Goal: Task Accomplishment & Management: Use online tool/utility

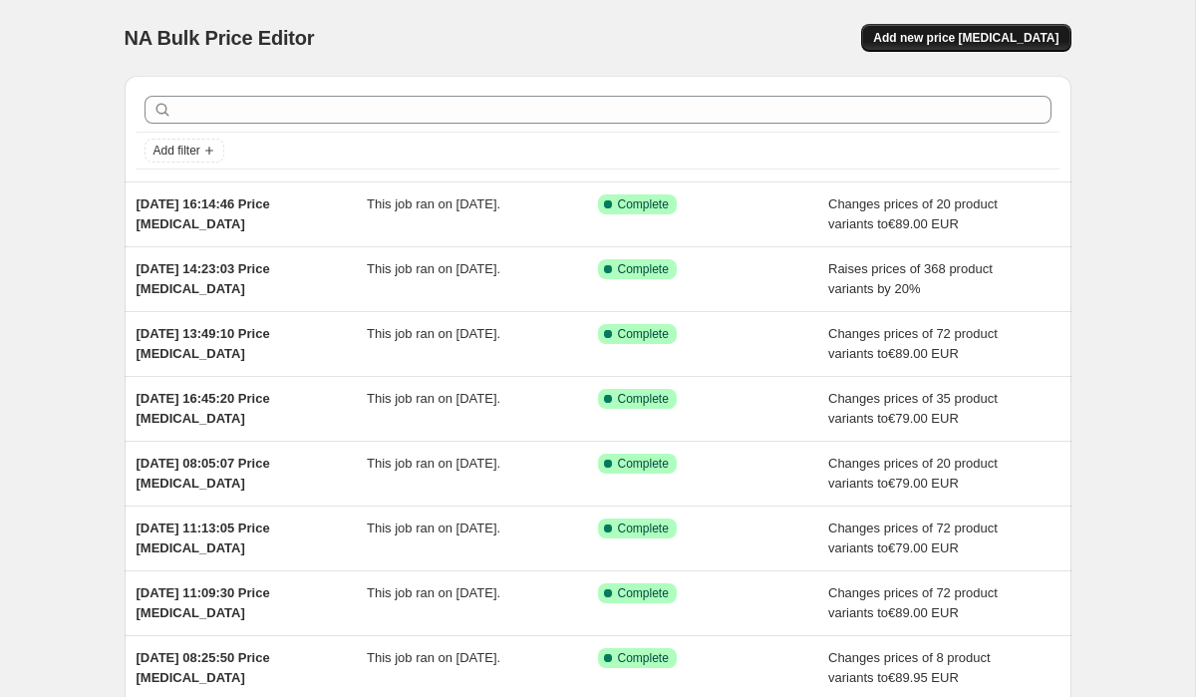
click at [998, 30] on span "Add new price [MEDICAL_DATA]" at bounding box center [965, 38] width 185 height 16
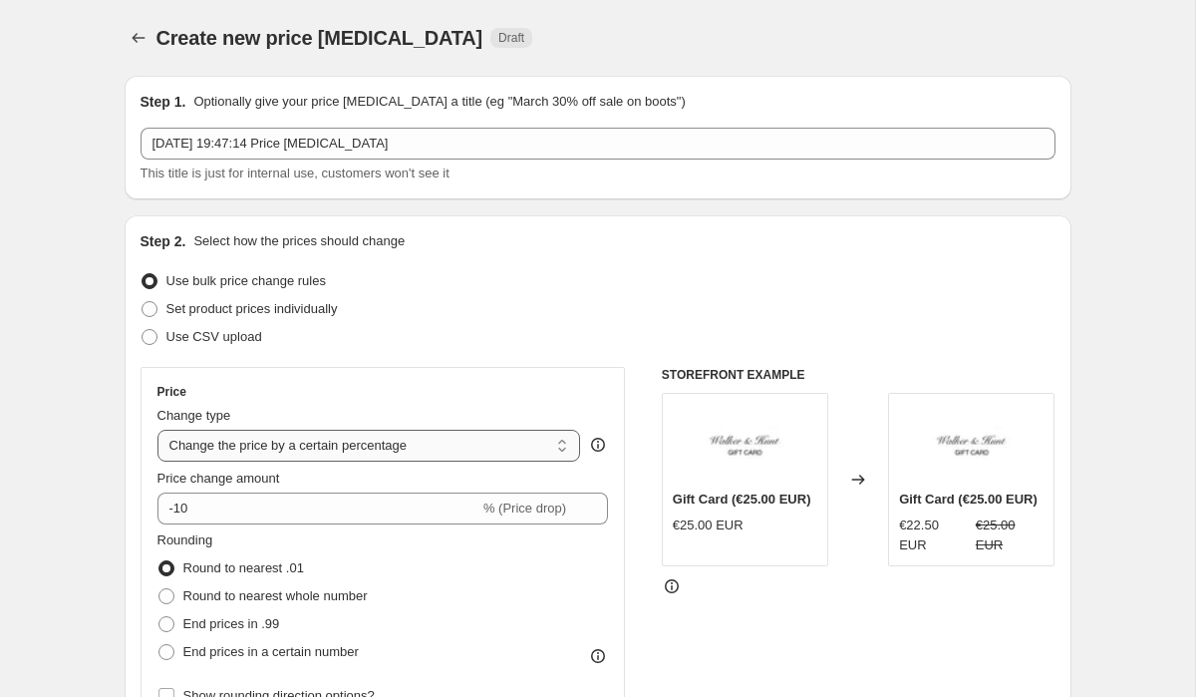
click at [245, 453] on select "Change the price to a certain amount Change the price by a certain amount Chang…" at bounding box center [370, 446] width 424 height 32
select select "to"
click at [158, 430] on select "Change the price to a certain amount Change the price by a certain amount Chang…" at bounding box center [370, 446] width 424 height 32
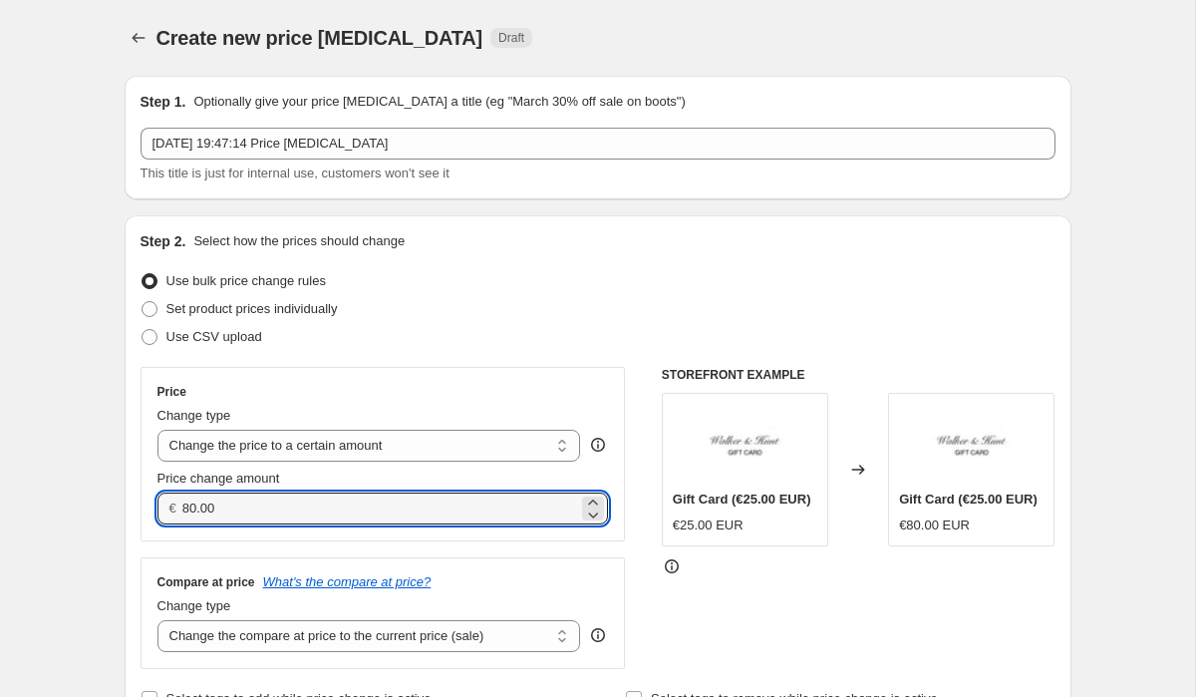
drag, startPoint x: 239, startPoint y: 510, endPoint x: 122, endPoint y: 510, distance: 117.6
click at [126, 510] on div "Step 2. Select how the prices should change Use bulk price change rules Set pro…" at bounding box center [598, 471] width 947 height 513
type input "129.00"
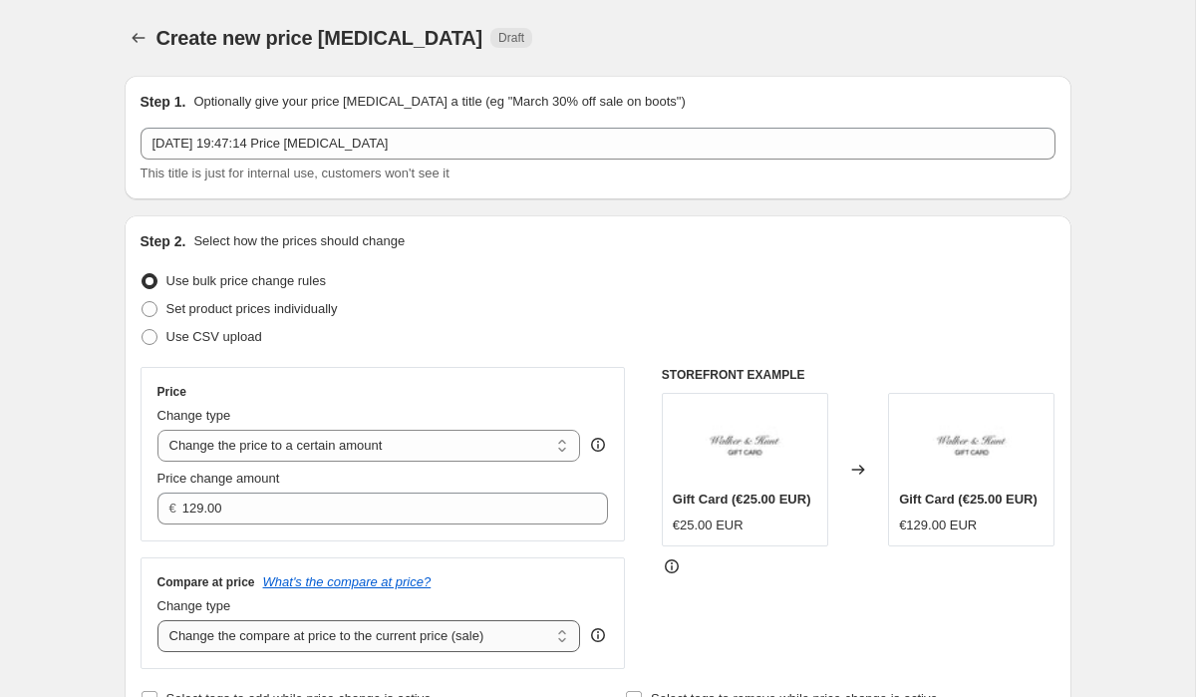
click at [228, 643] on select "Change the compare at price to the current price (sale) Change the compare at p…" at bounding box center [370, 636] width 424 height 32
select select "to"
click at [158, 620] on select "Change the compare at price to the current price (sale) Change the compare at p…" at bounding box center [370, 636] width 424 height 32
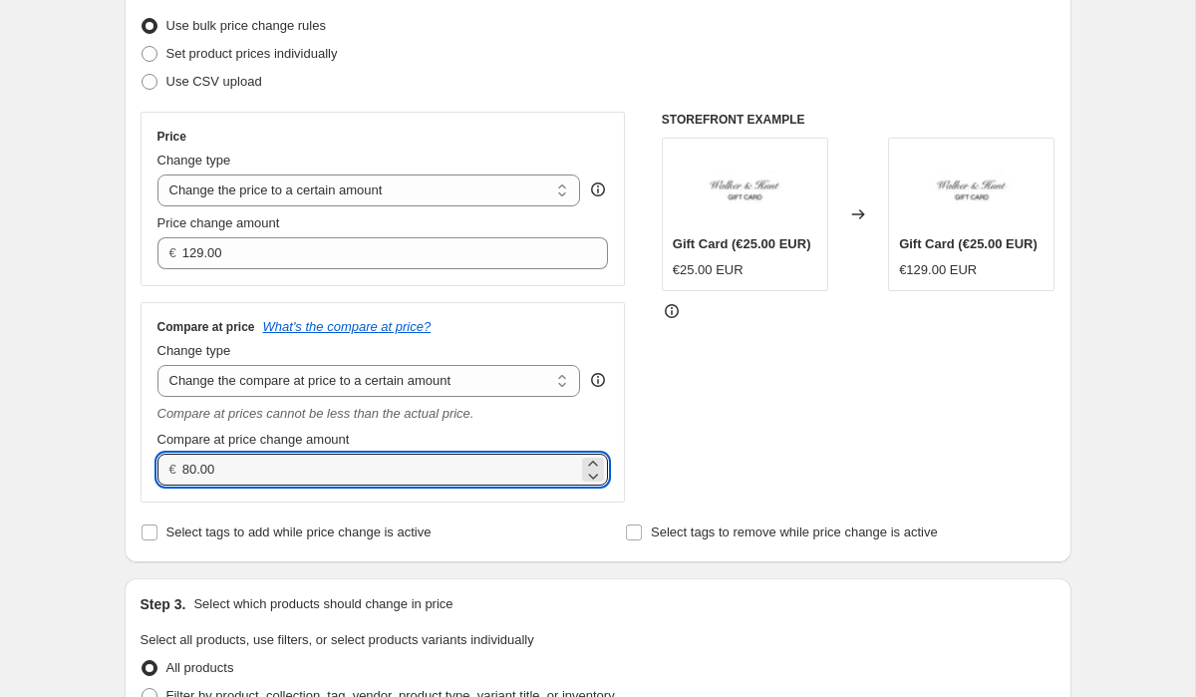
drag, startPoint x: 235, startPoint y: 476, endPoint x: 113, endPoint y: 461, distance: 123.5
type input "129.00"
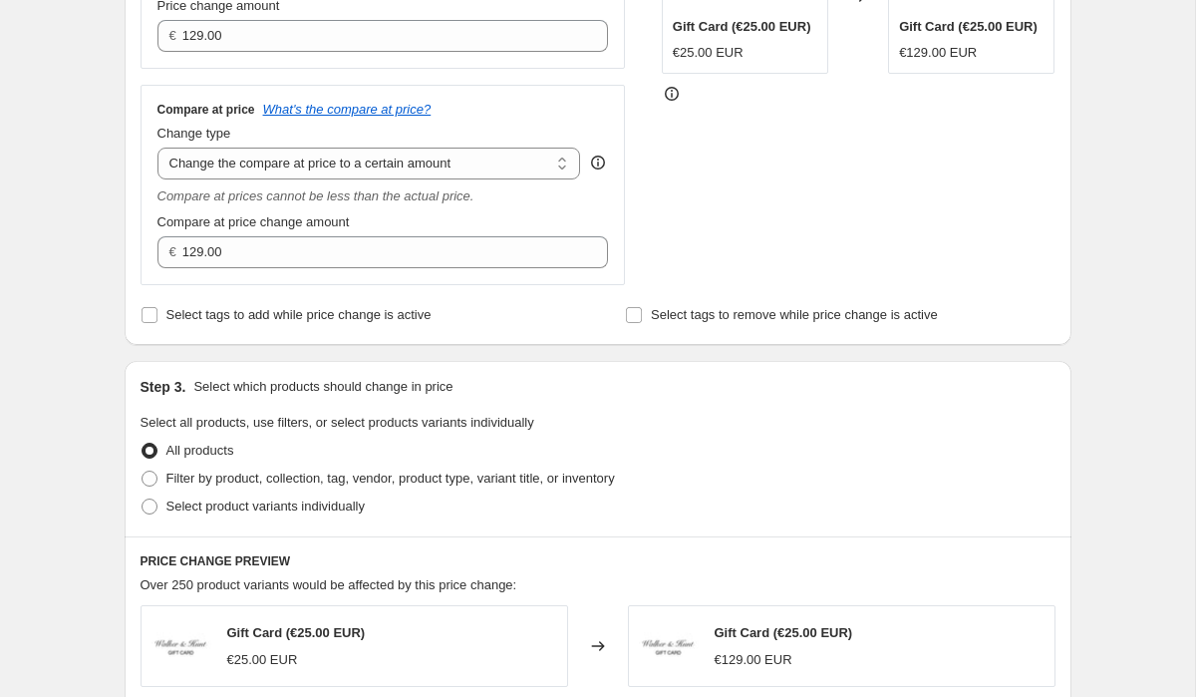
scroll to position [485, 0]
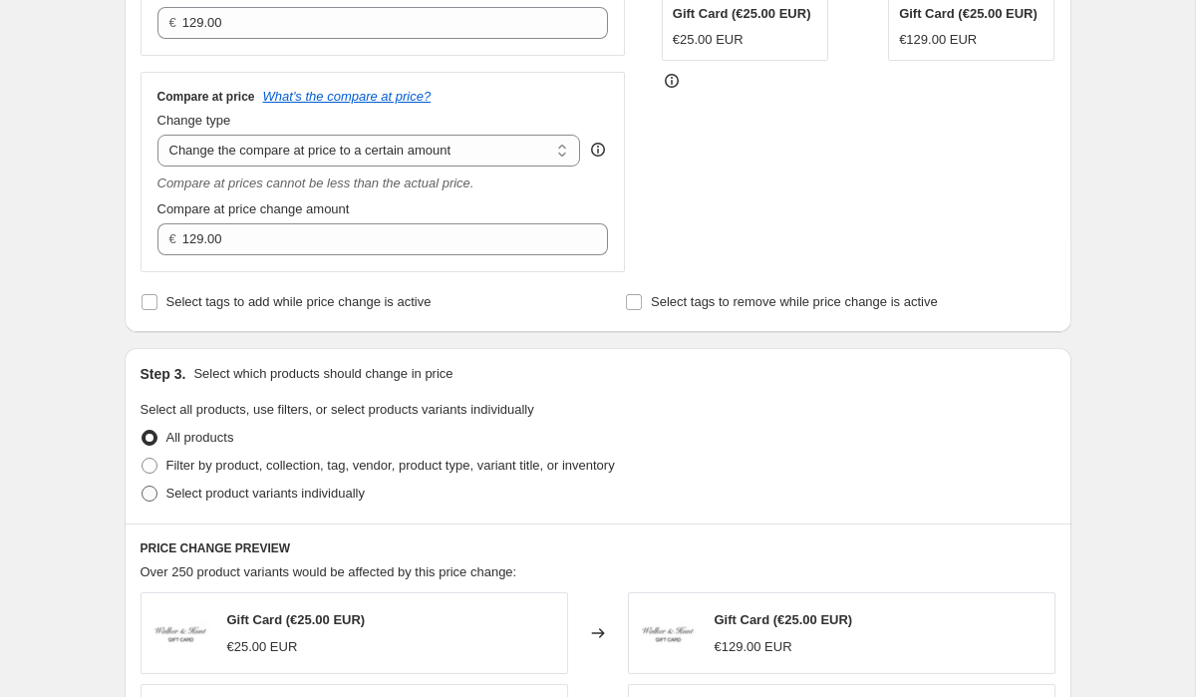
click at [158, 494] on span at bounding box center [150, 493] width 18 height 18
click at [143, 486] on input "Select product variants individually" at bounding box center [142, 485] width 1 height 1
radio input "true"
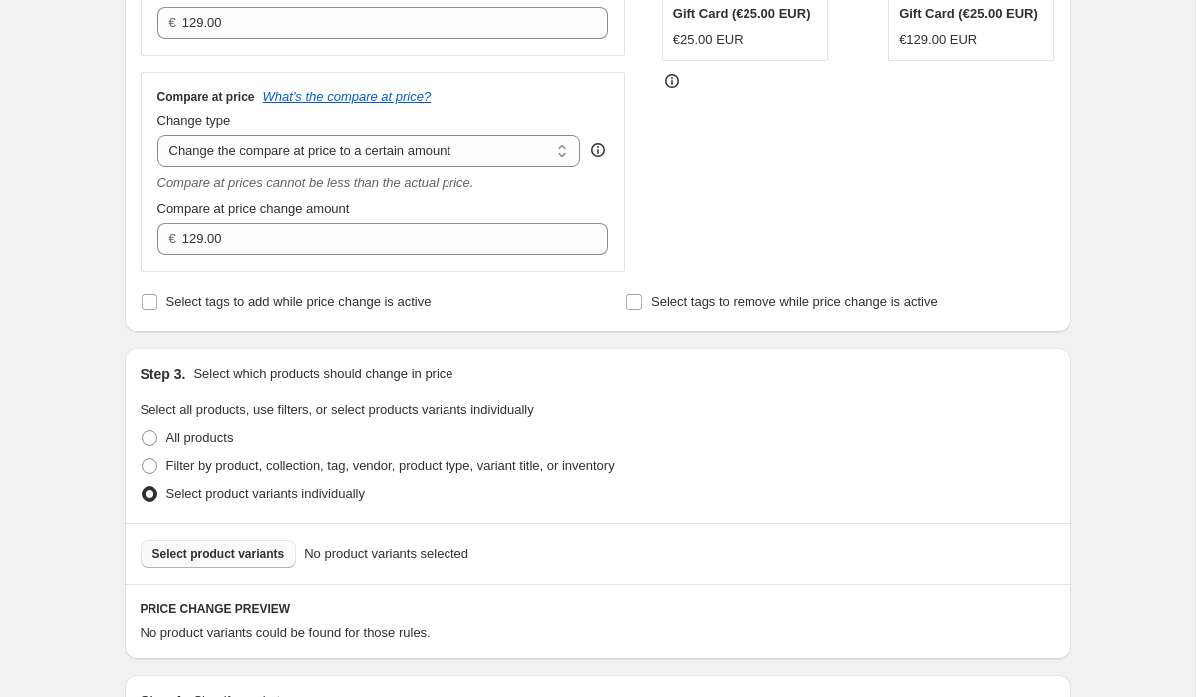
click at [220, 565] on button "Select product variants" at bounding box center [219, 554] width 157 height 28
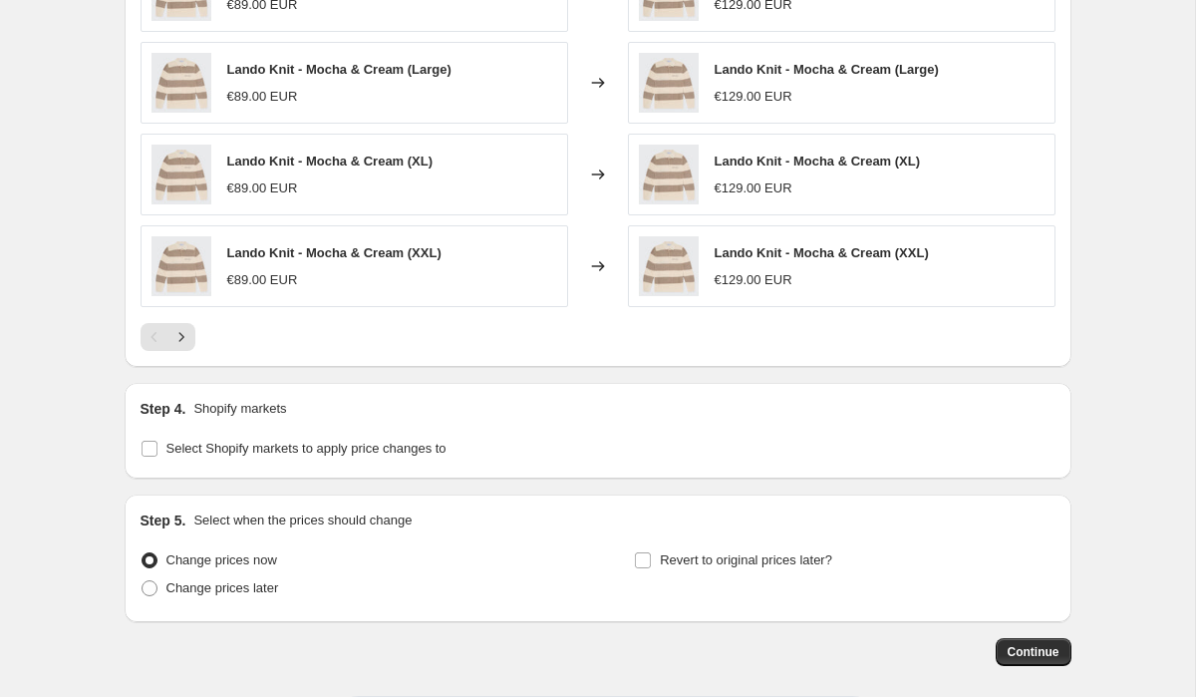
scroll to position [1371, 0]
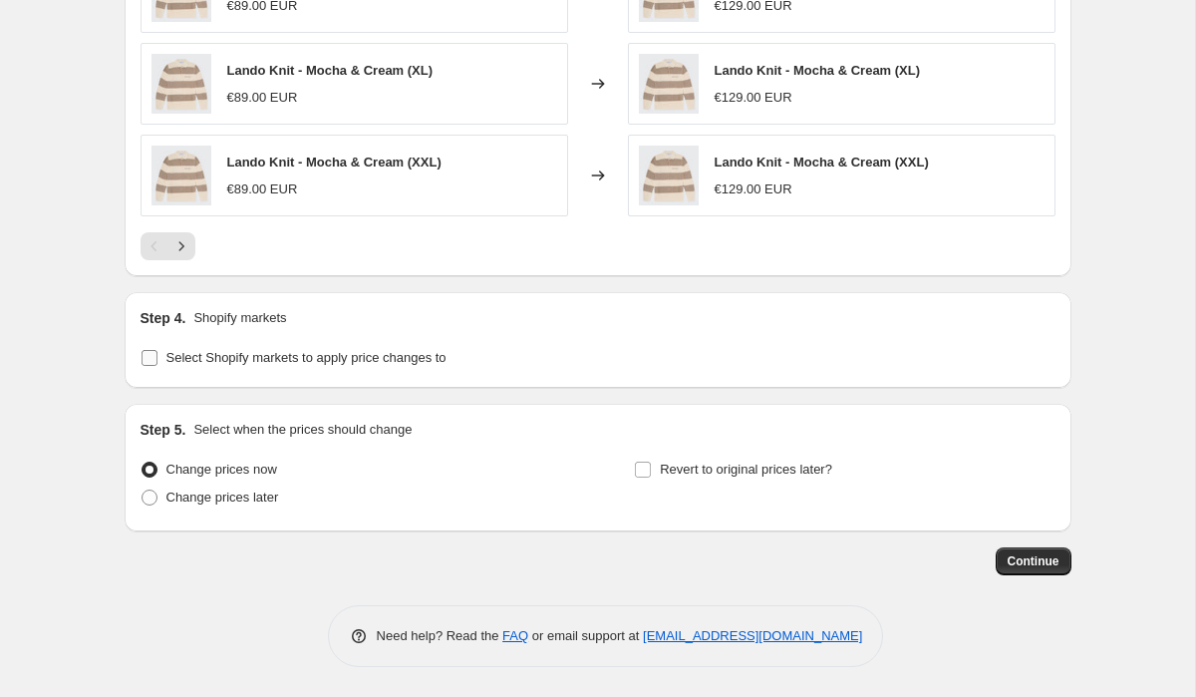
click at [151, 356] on input "Select Shopify markets to apply price changes to" at bounding box center [150, 358] width 16 height 16
checkbox input "true"
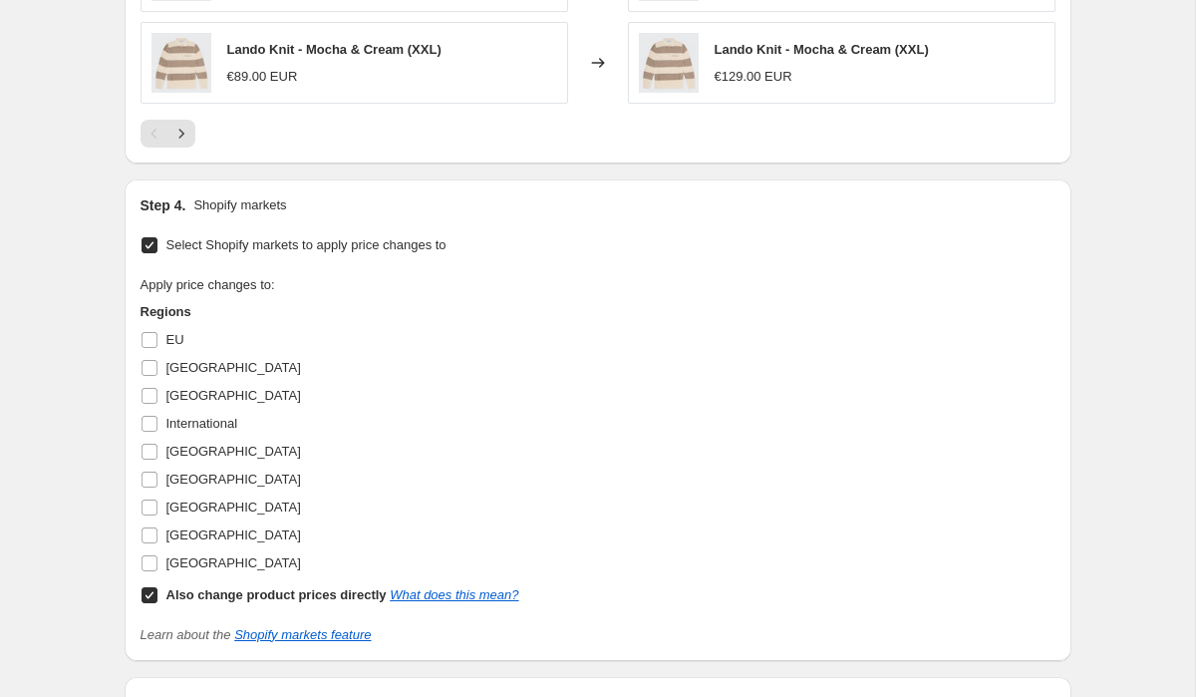
scroll to position [1541, 0]
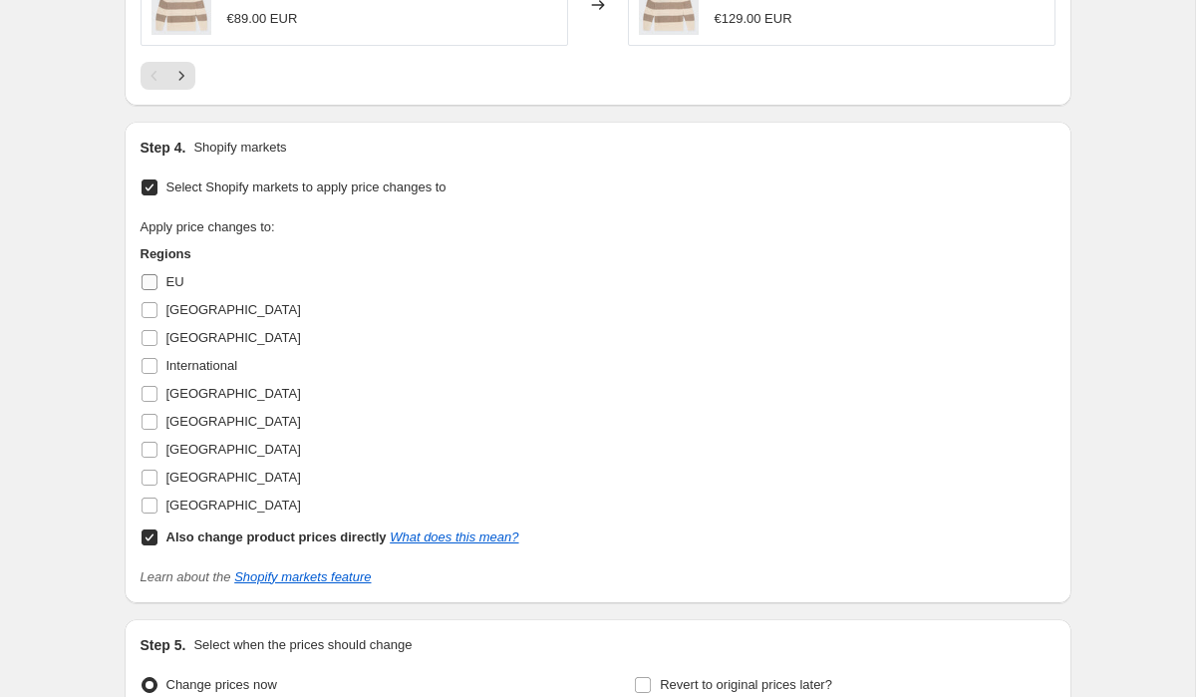
click at [152, 287] on input "EU" at bounding box center [150, 282] width 16 height 16
checkbox input "true"
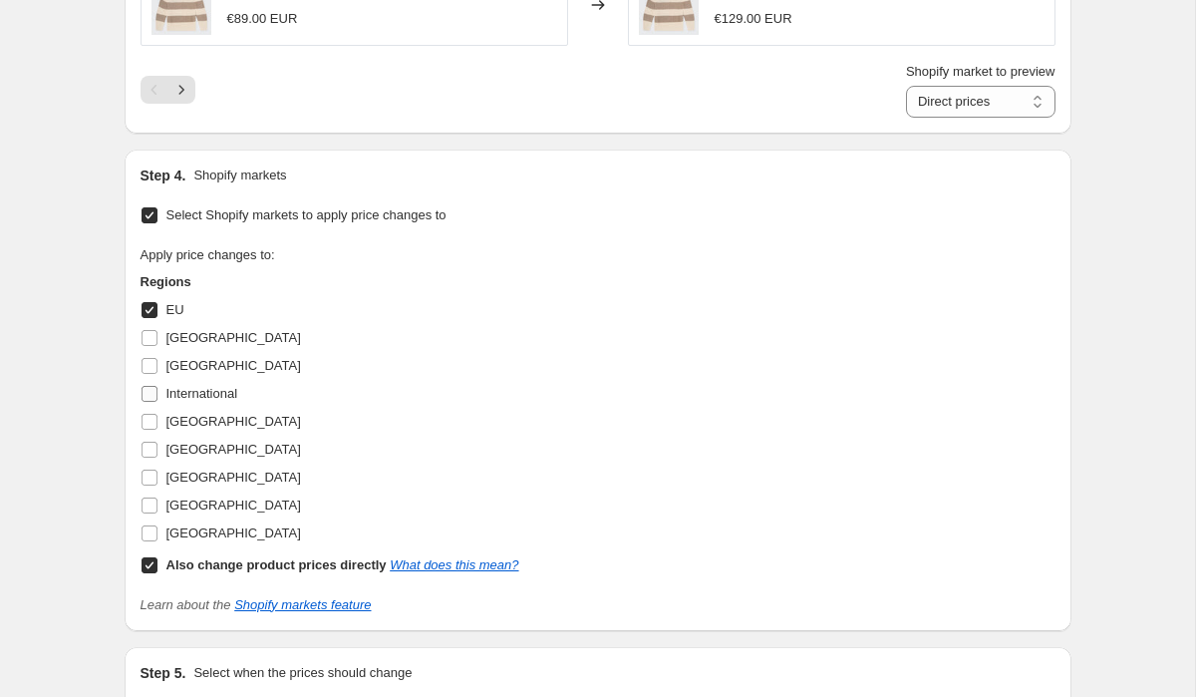
click at [157, 390] on span at bounding box center [150, 394] width 18 height 18
click at [157, 390] on input "International" at bounding box center [150, 394] width 16 height 16
checkbox input "true"
click at [157, 420] on span at bounding box center [150, 422] width 18 height 18
click at [157, 420] on input "[GEOGRAPHIC_DATA]" at bounding box center [150, 422] width 16 height 16
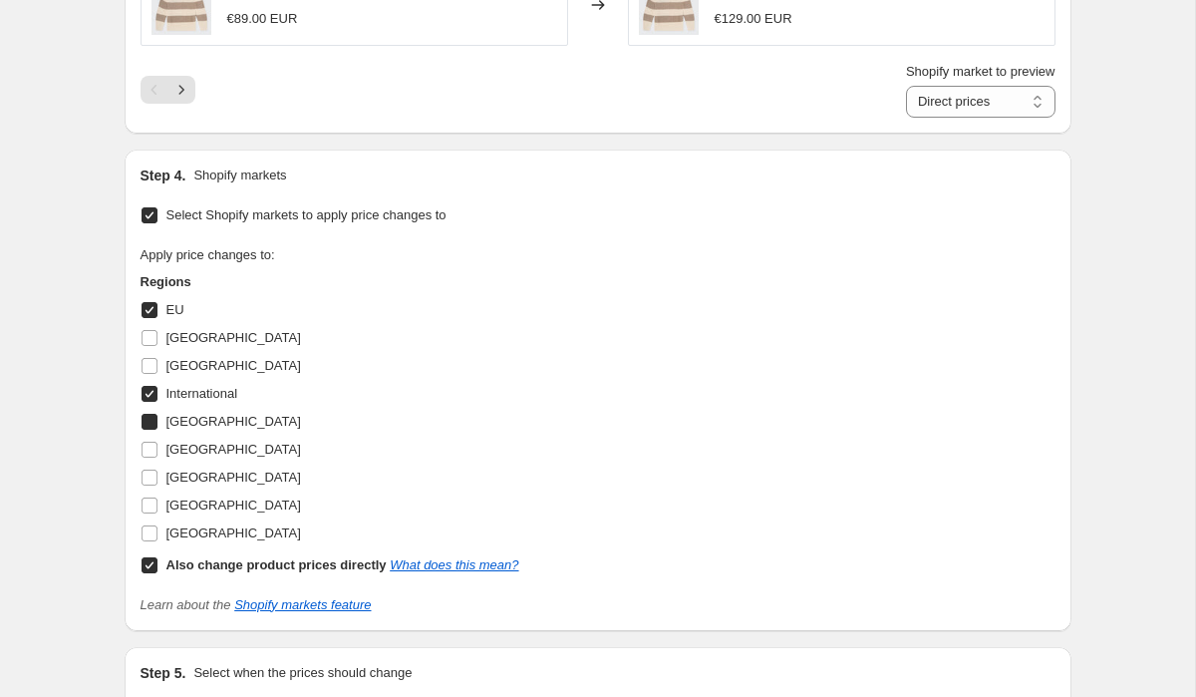
checkbox input "true"
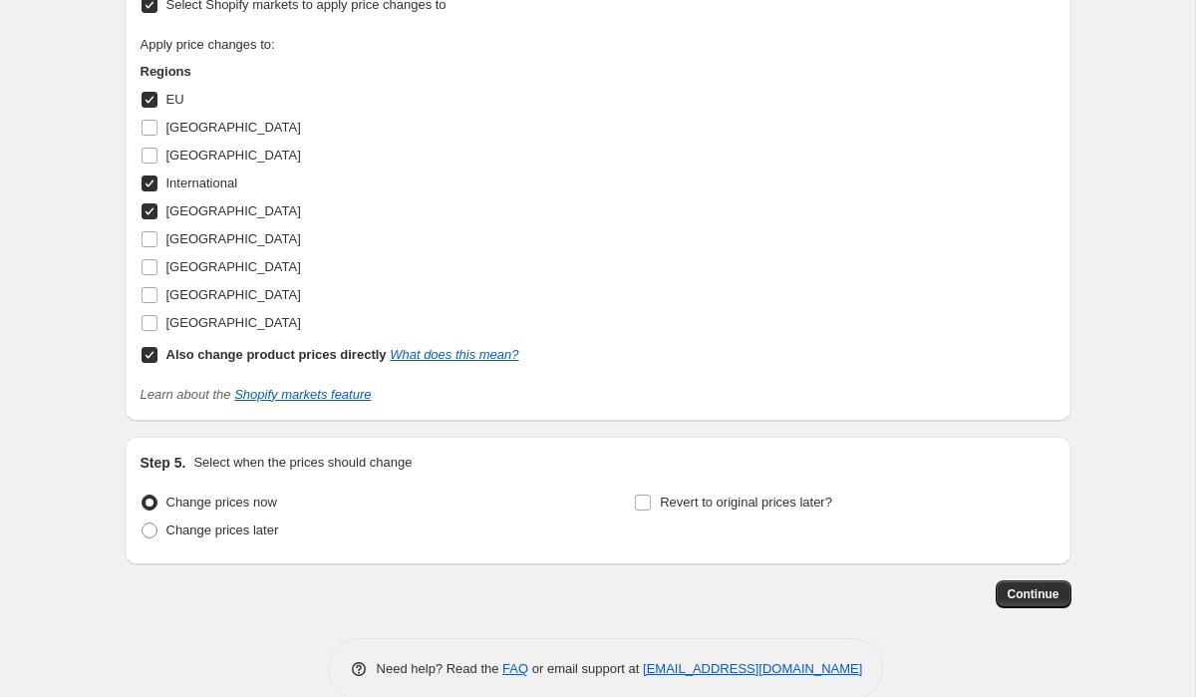
scroll to position [1784, 0]
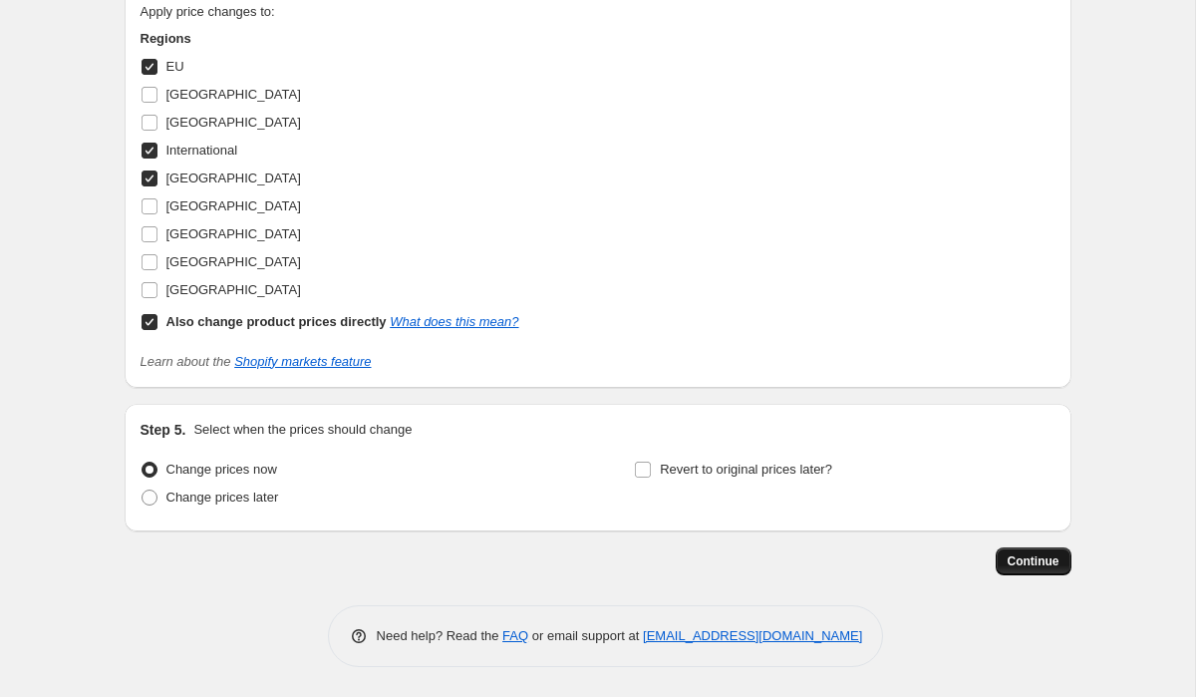
click at [1044, 565] on span "Continue" at bounding box center [1034, 561] width 52 height 16
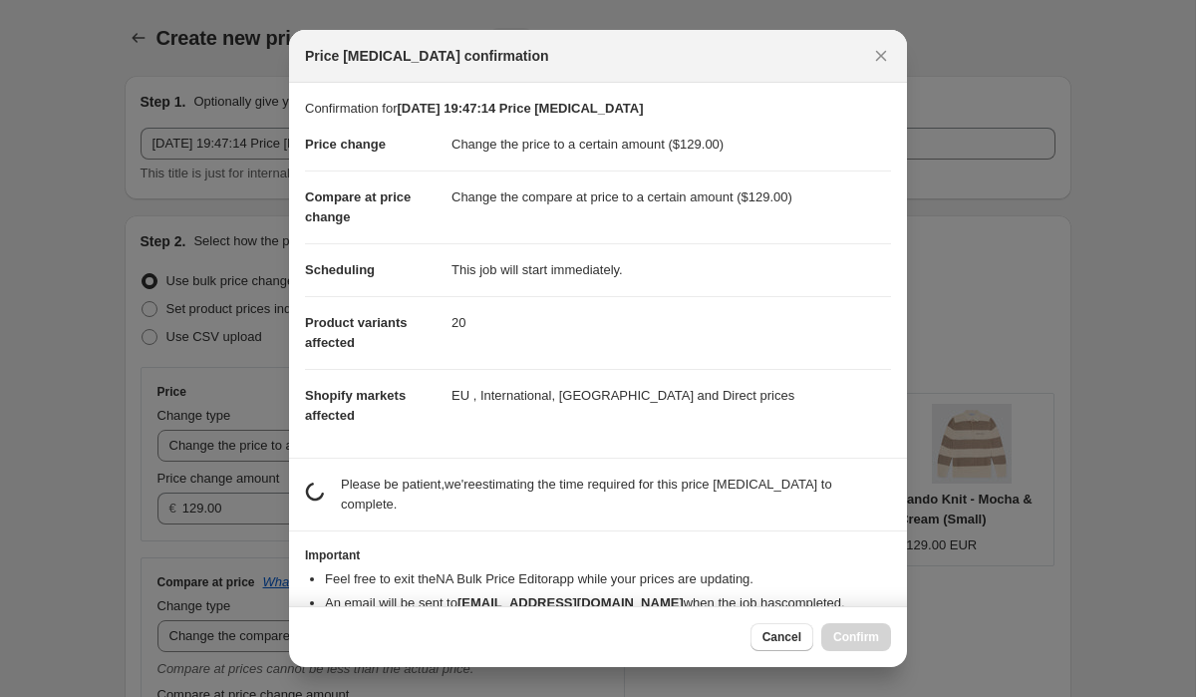
scroll to position [0, 0]
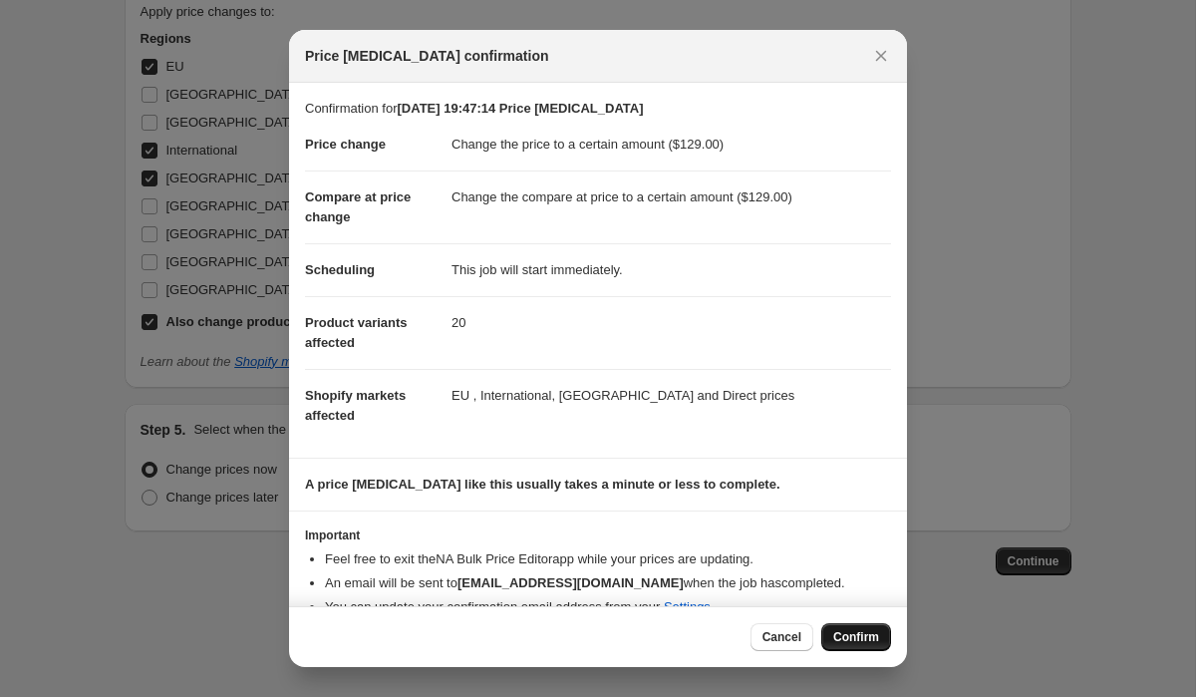
click at [867, 636] on span "Confirm" at bounding box center [856, 637] width 46 height 16
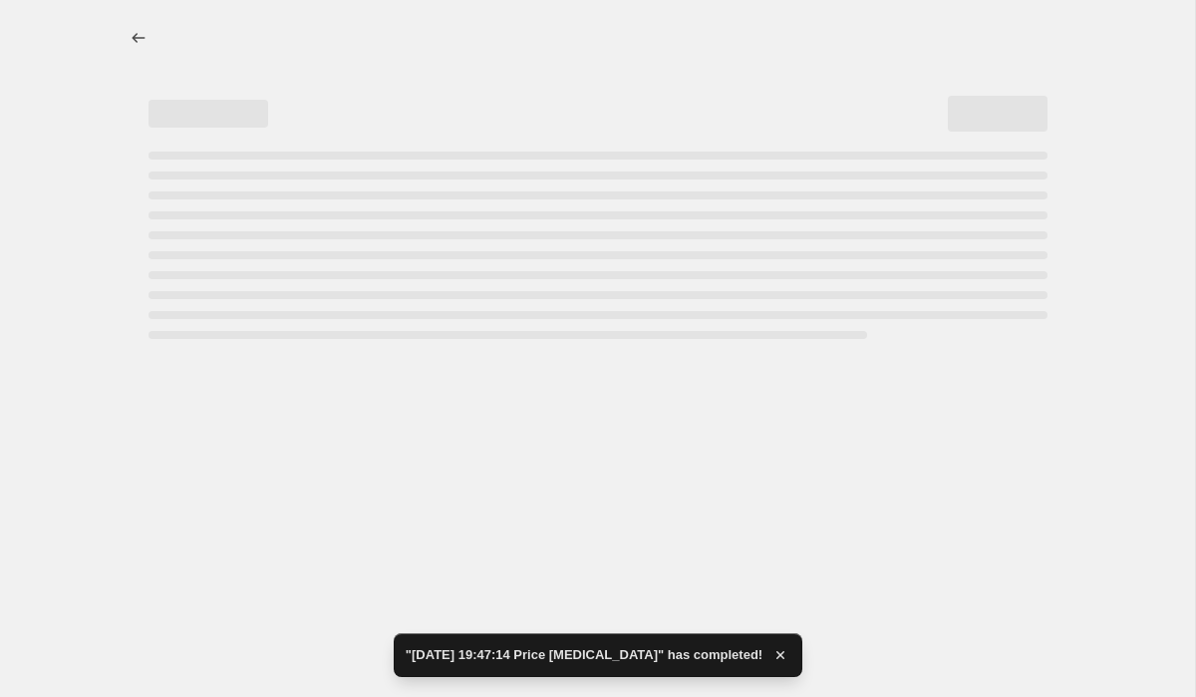
select select "to"
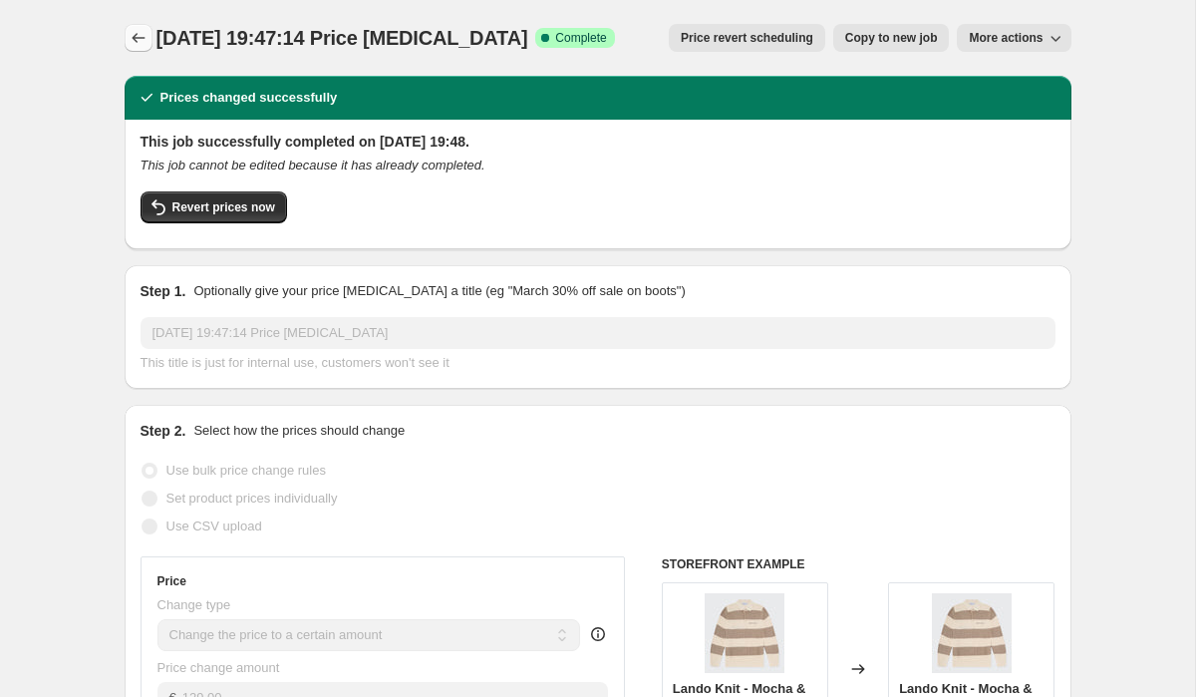
click at [144, 36] on icon "Price change jobs" at bounding box center [139, 38] width 20 height 20
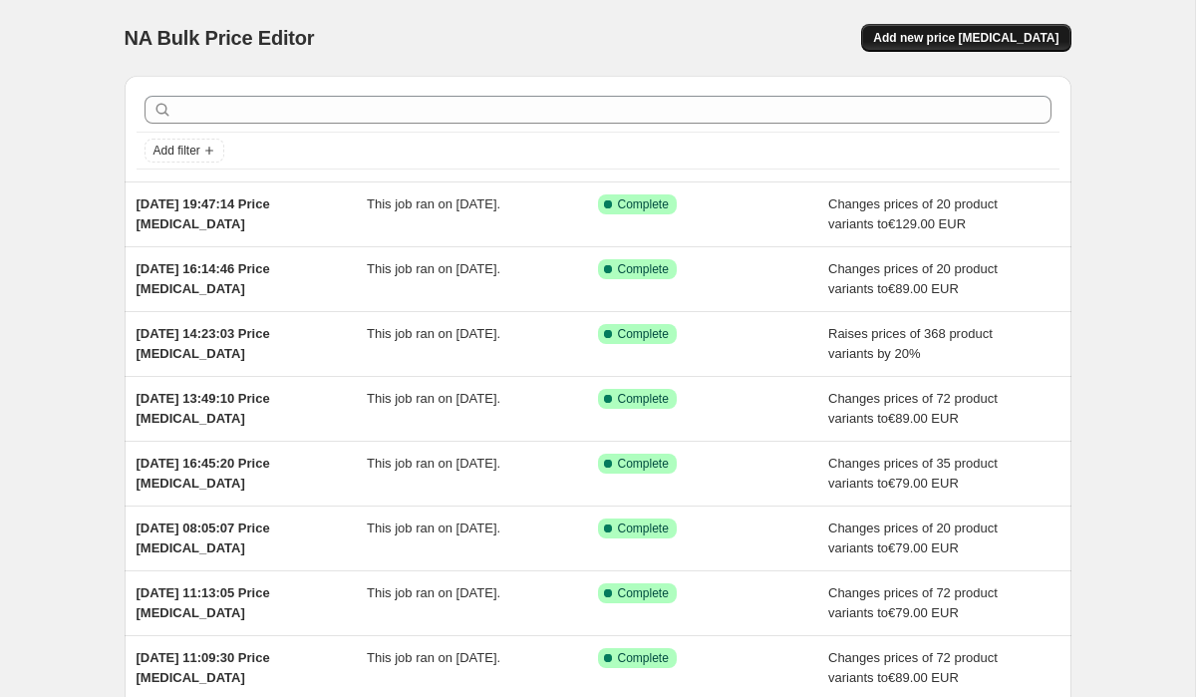
click at [993, 38] on span "Add new price [MEDICAL_DATA]" at bounding box center [965, 38] width 185 height 16
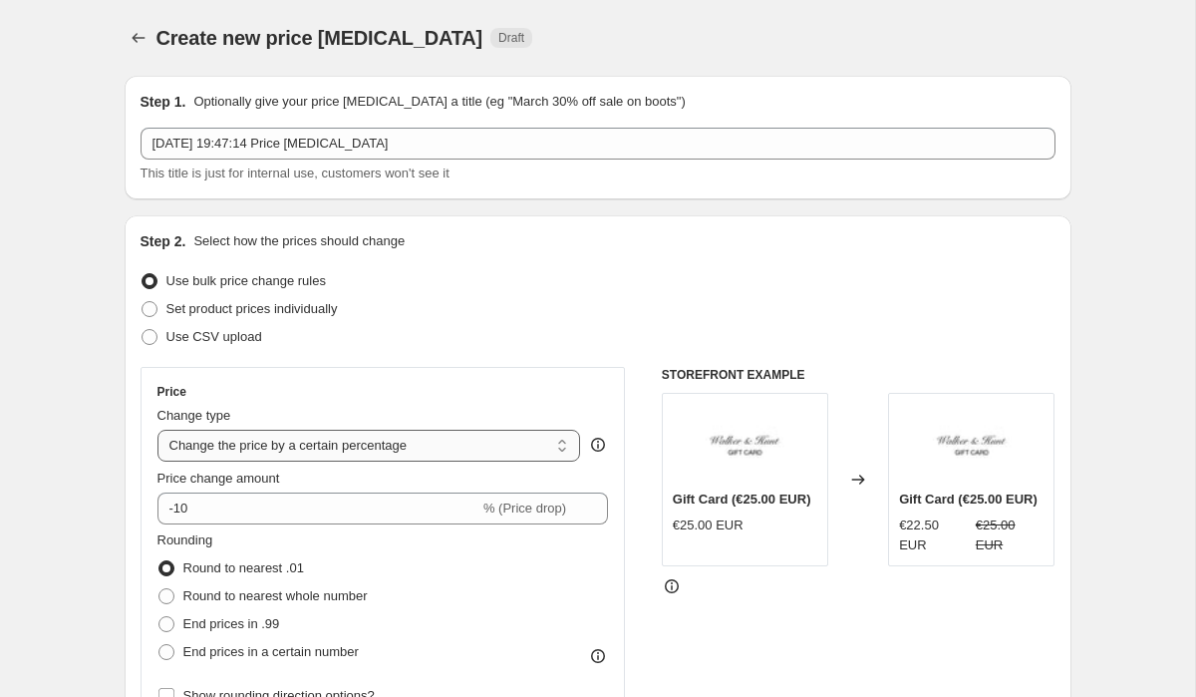
click at [243, 453] on select "Change the price to a certain amount Change the price by a certain amount Chang…" at bounding box center [370, 446] width 424 height 32
select select "to"
click at [158, 430] on select "Change the price to a certain amount Change the price by a certain amount Chang…" at bounding box center [370, 446] width 424 height 32
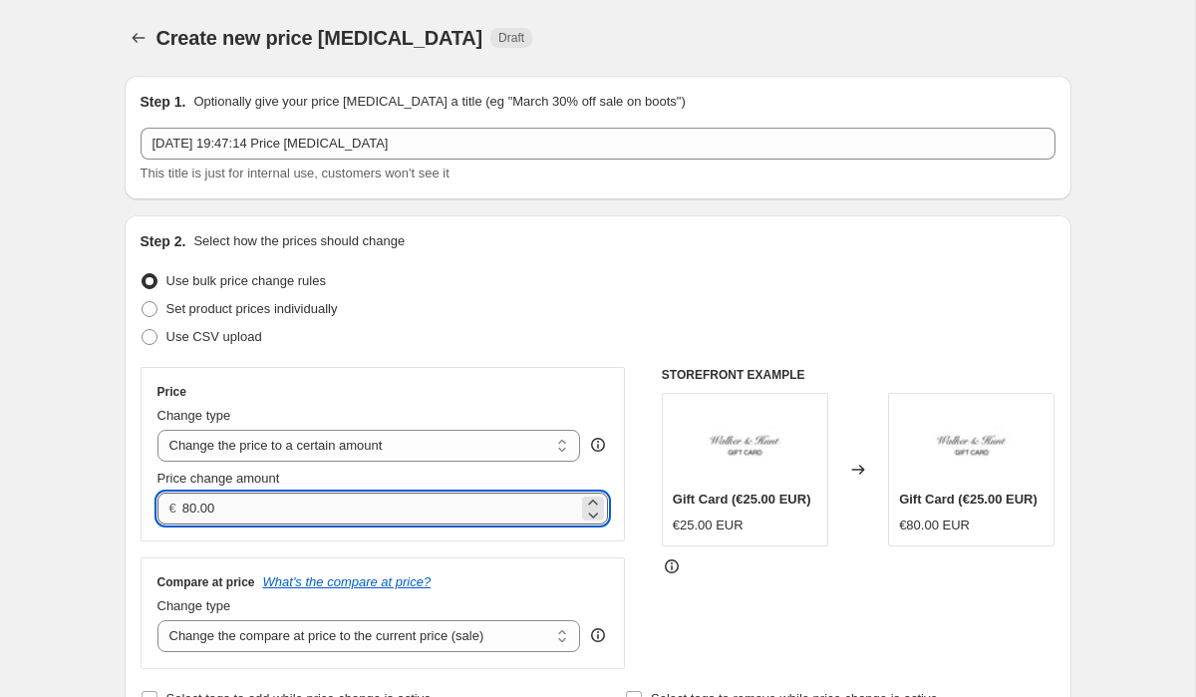
click at [217, 513] on input "80.00" at bounding box center [380, 508] width 396 height 32
drag, startPoint x: 241, startPoint y: 509, endPoint x: 104, endPoint y: 509, distance: 137.6
type input "109.00"
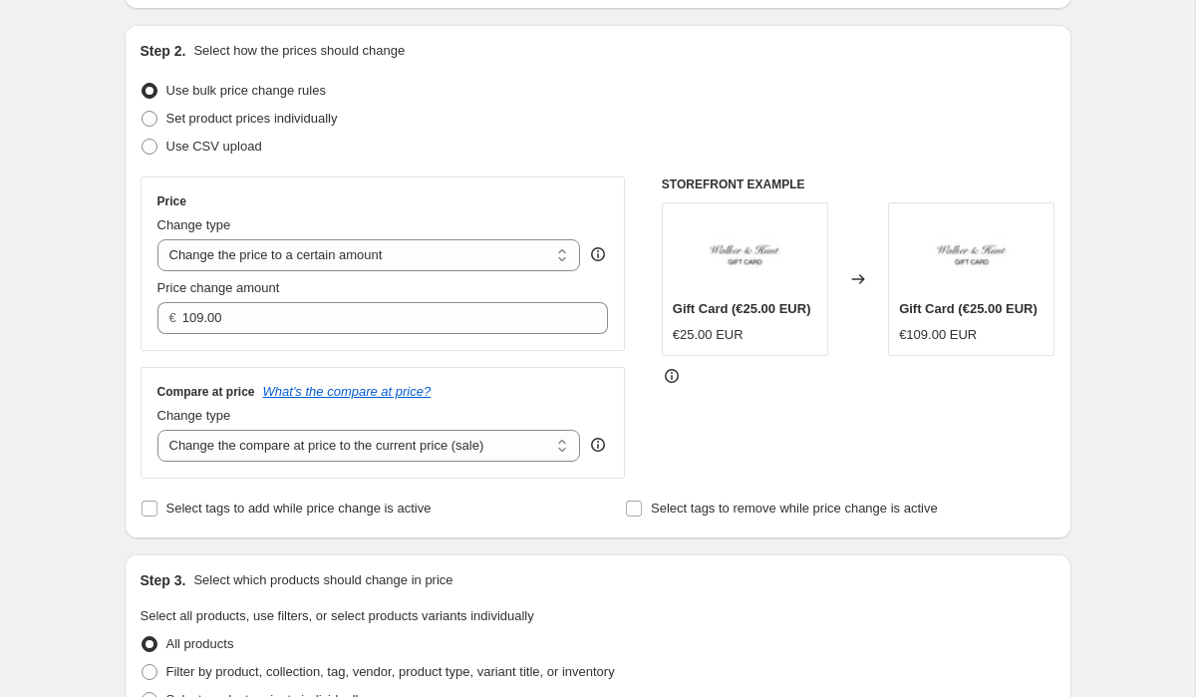
scroll to position [213, 0]
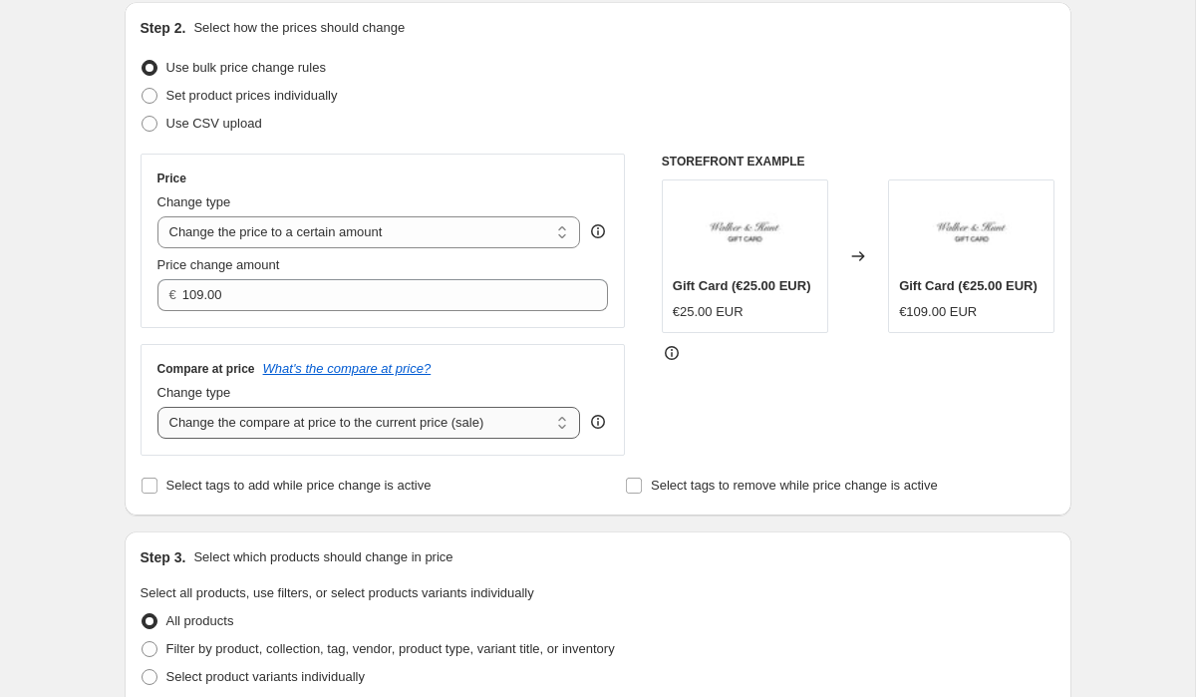
click at [210, 428] on select "Change the compare at price to the current price (sale) Change the compare at p…" at bounding box center [370, 423] width 424 height 32
click at [158, 407] on select "Change the compare at price to the current price (sale) Change the compare at p…" at bounding box center [370, 423] width 424 height 32
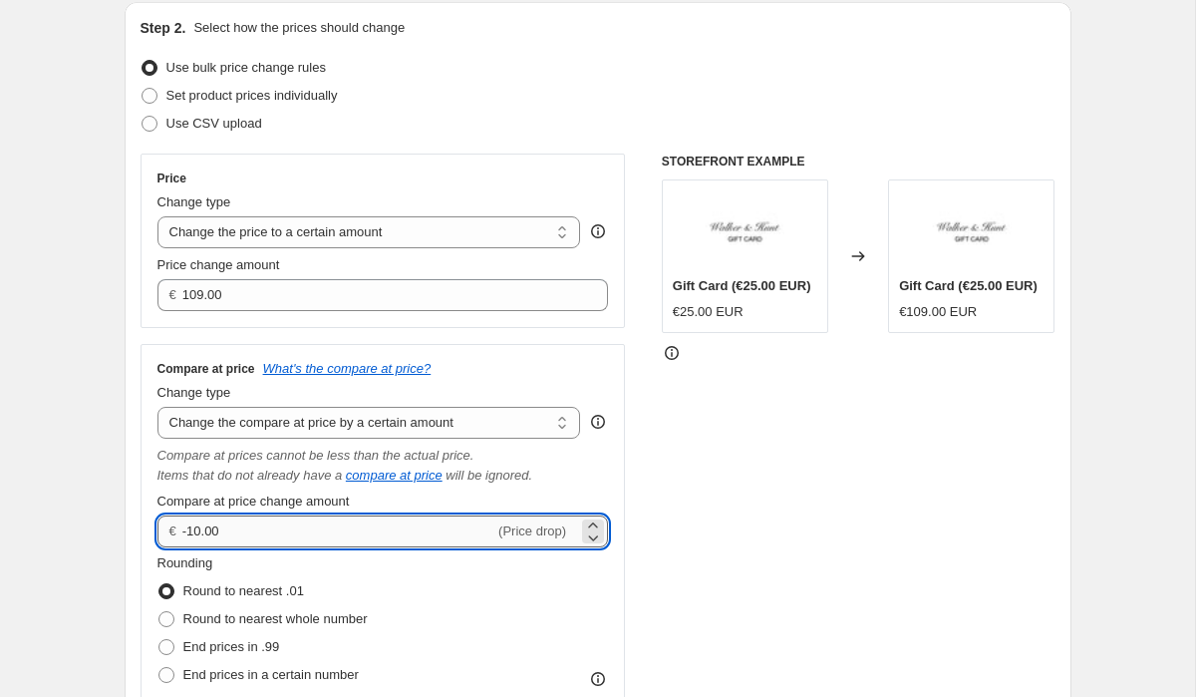
click at [245, 527] on input "-10.00" at bounding box center [338, 531] width 312 height 32
click at [220, 425] on select "Change the compare at price to the current price (sale) Change the compare at p…" at bounding box center [370, 423] width 424 height 32
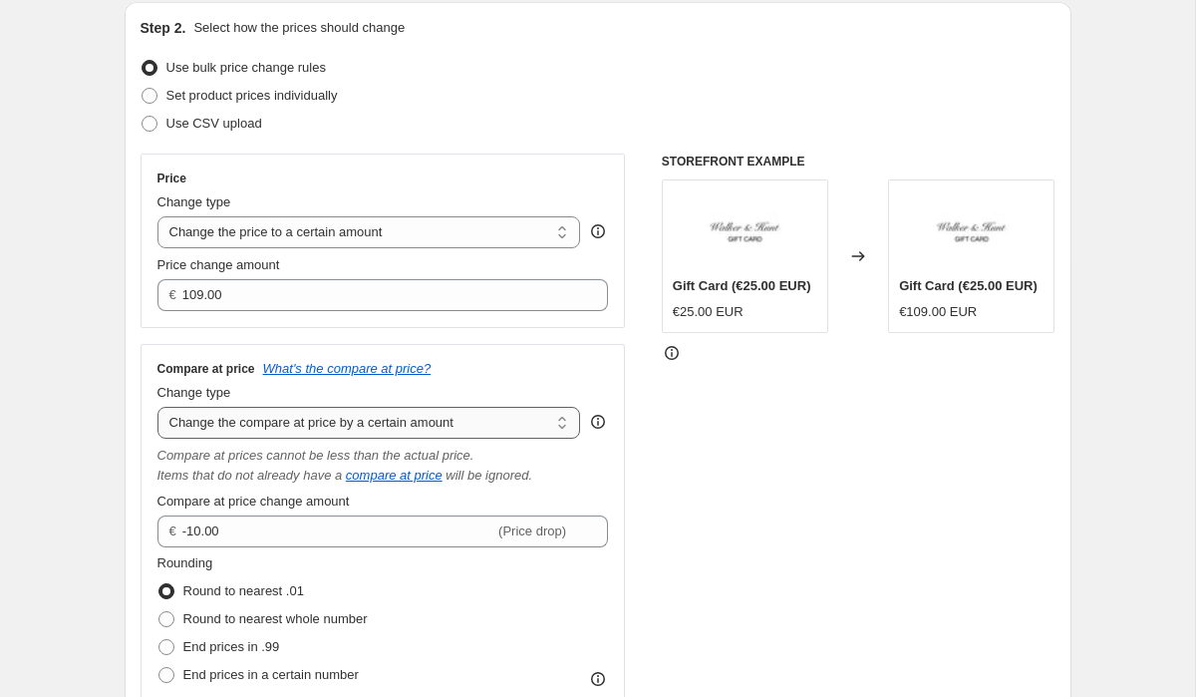
select select "to"
click at [158, 407] on select "Change the compare at price to the current price (sale) Change the compare at p…" at bounding box center [370, 423] width 424 height 32
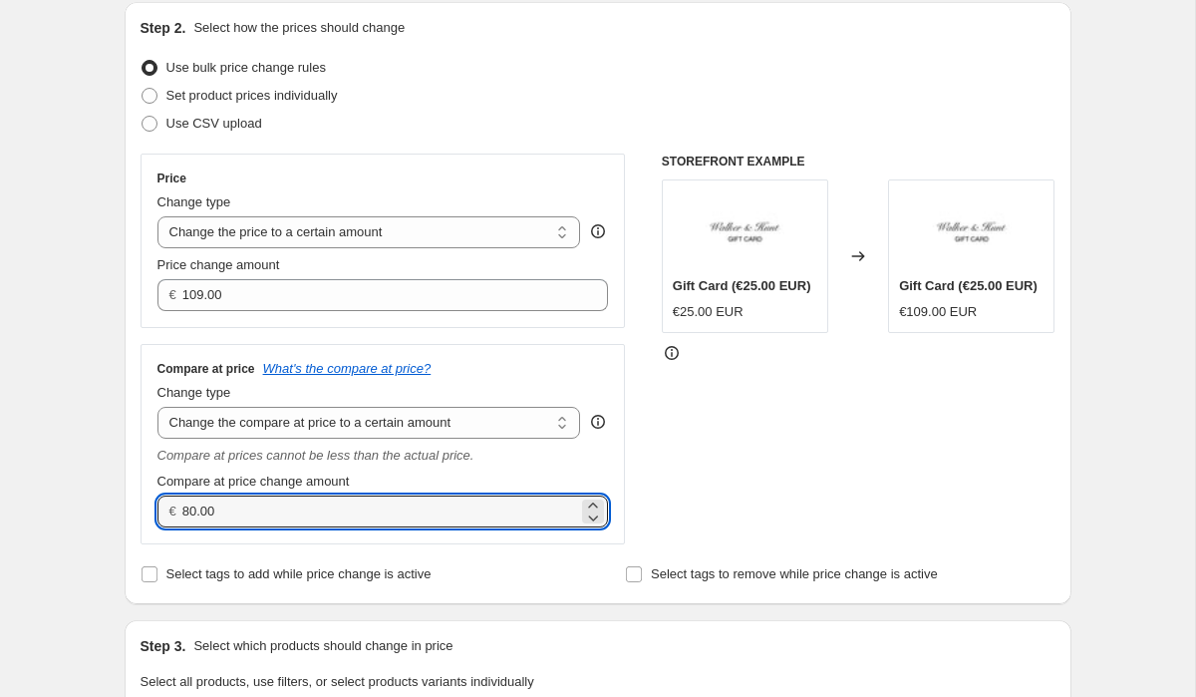
drag, startPoint x: 257, startPoint y: 517, endPoint x: 93, endPoint y: 514, distance: 164.5
type input "109.00"
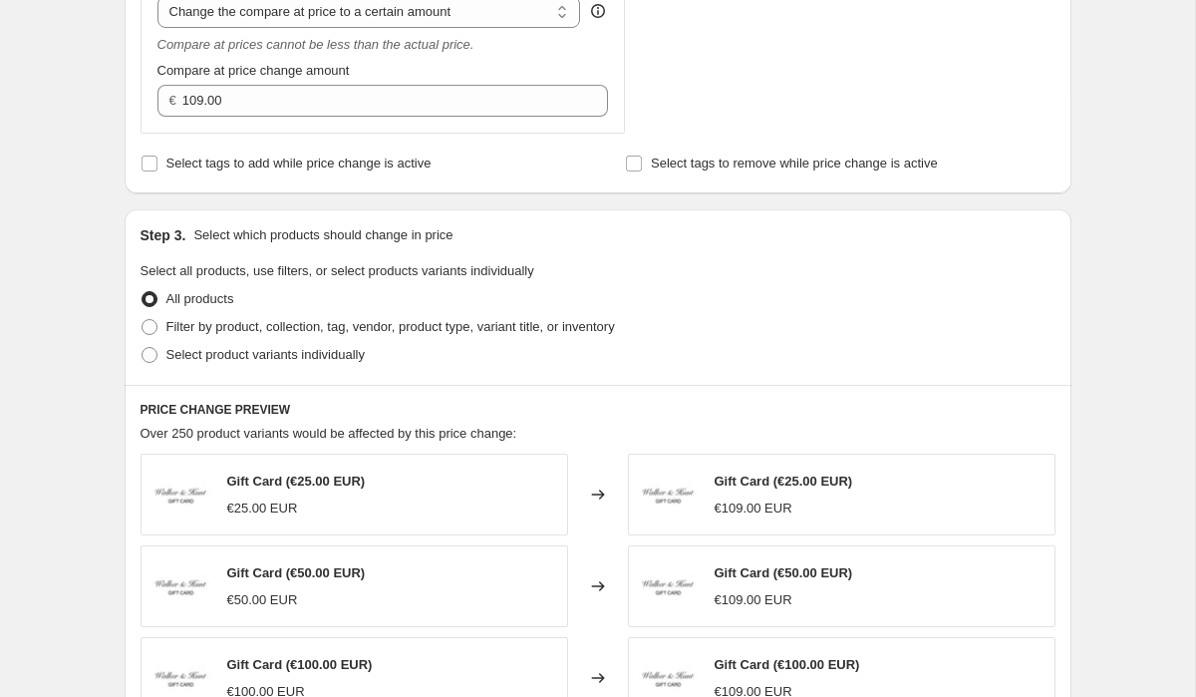
scroll to position [711, 0]
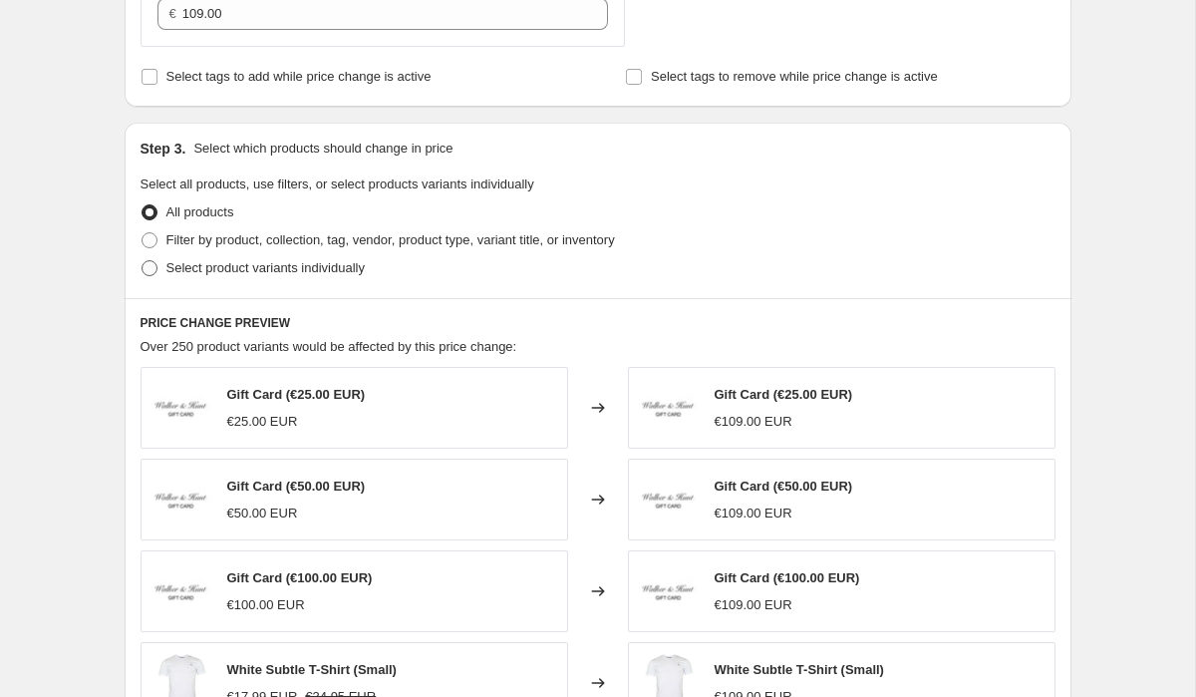
click at [150, 263] on span at bounding box center [150, 268] width 16 height 16
click at [143, 261] on input "Select product variants individually" at bounding box center [142, 260] width 1 height 1
radio input "true"
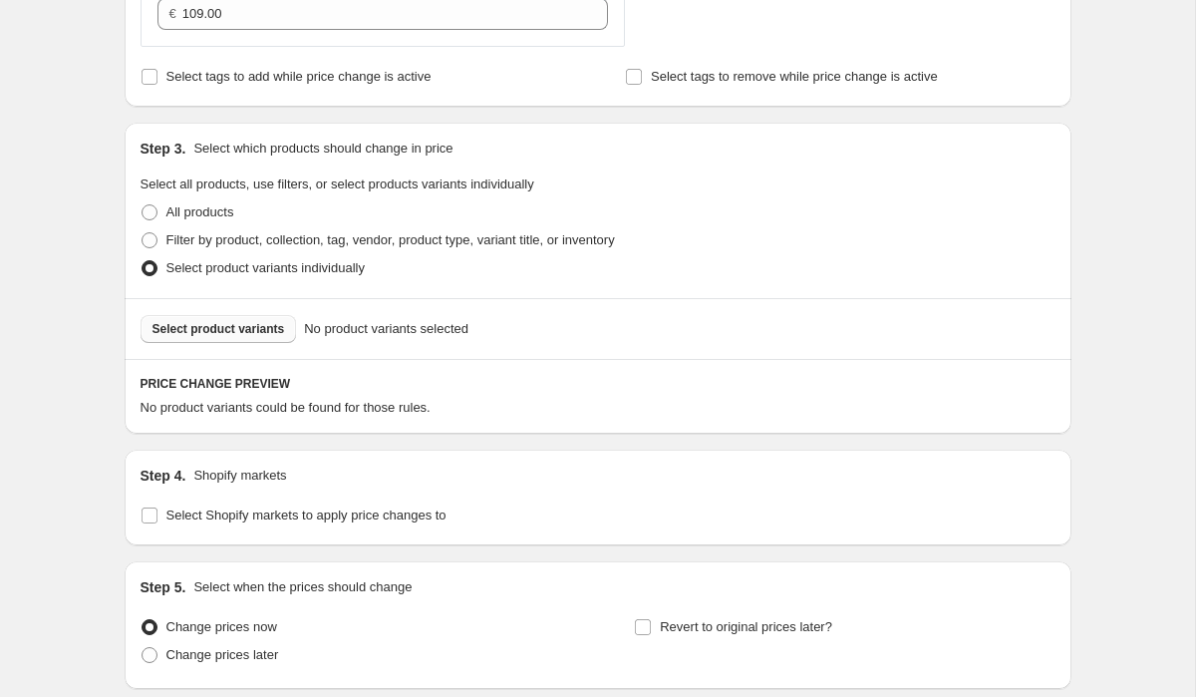
click at [204, 331] on span "Select product variants" at bounding box center [219, 329] width 133 height 16
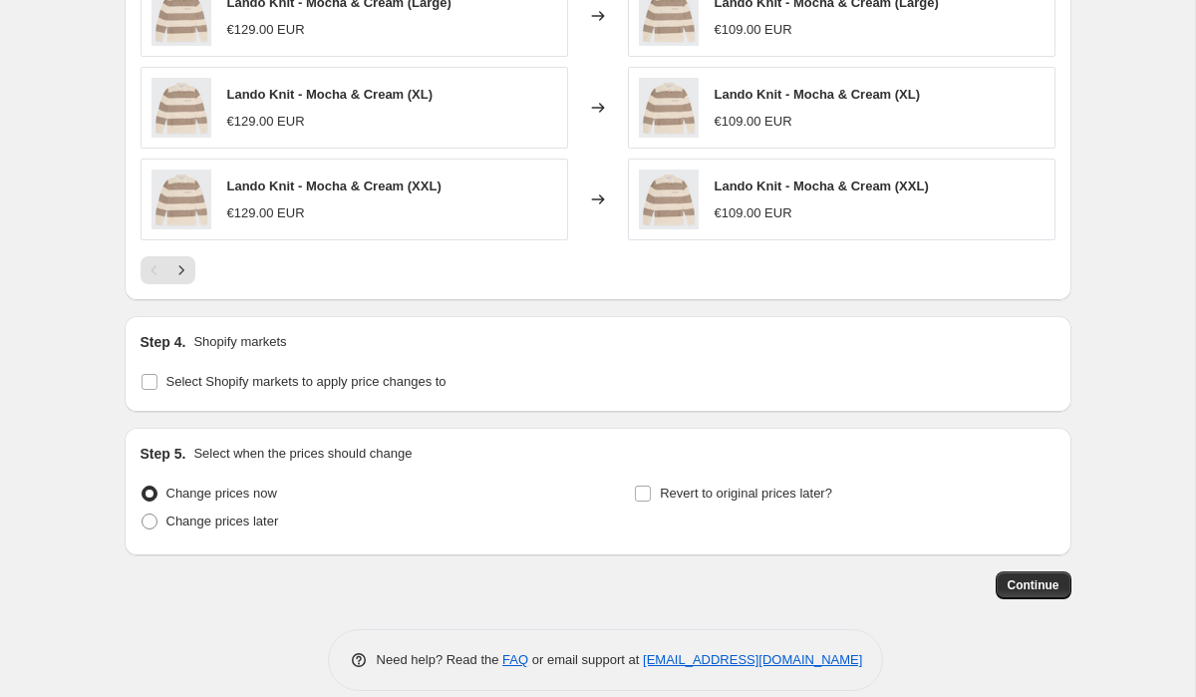
scroll to position [1371, 0]
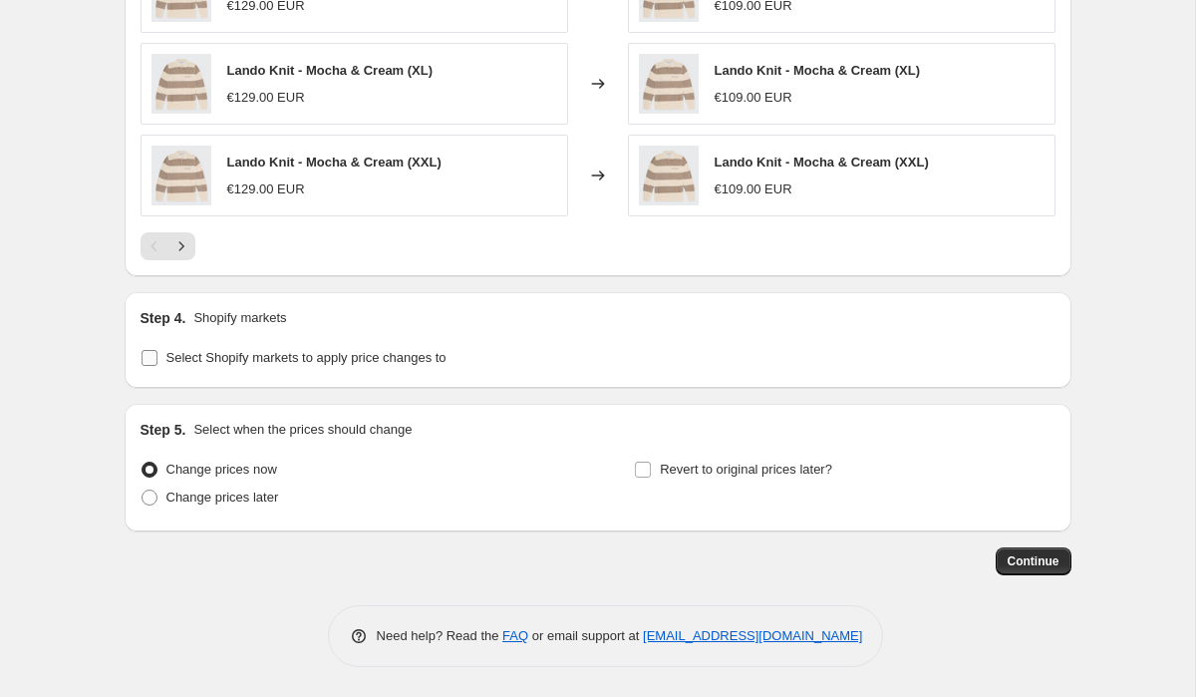
click at [151, 357] on input "Select Shopify markets to apply price changes to" at bounding box center [150, 358] width 16 height 16
checkbox input "true"
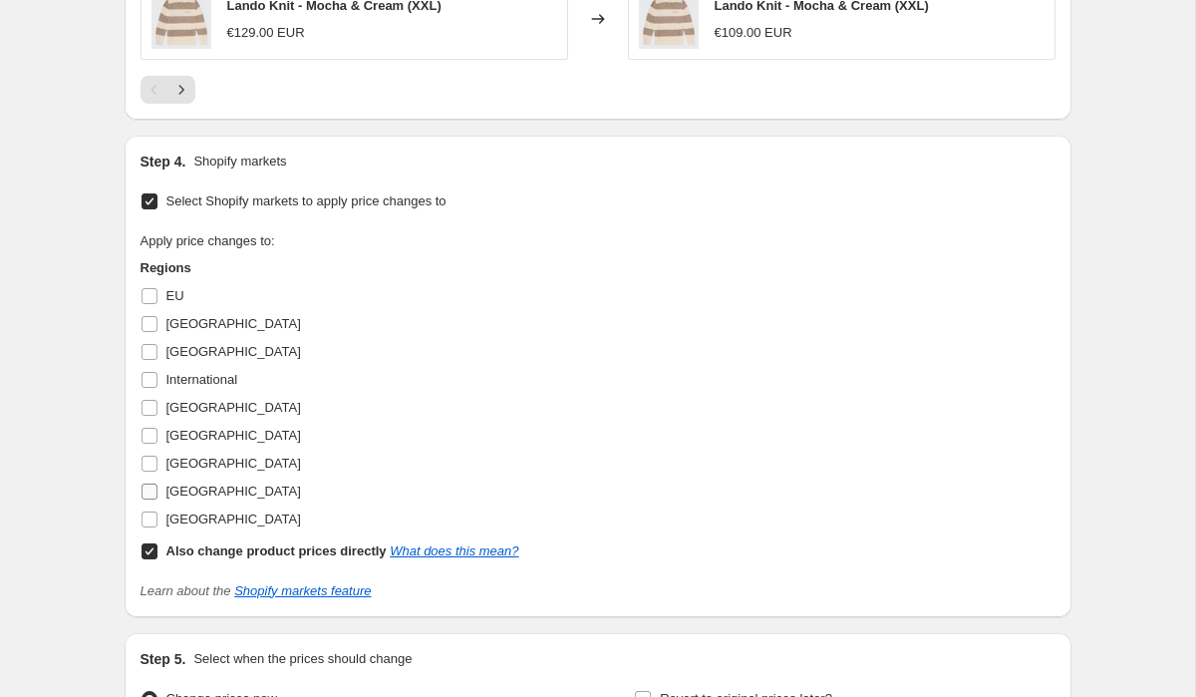
scroll to position [1557, 0]
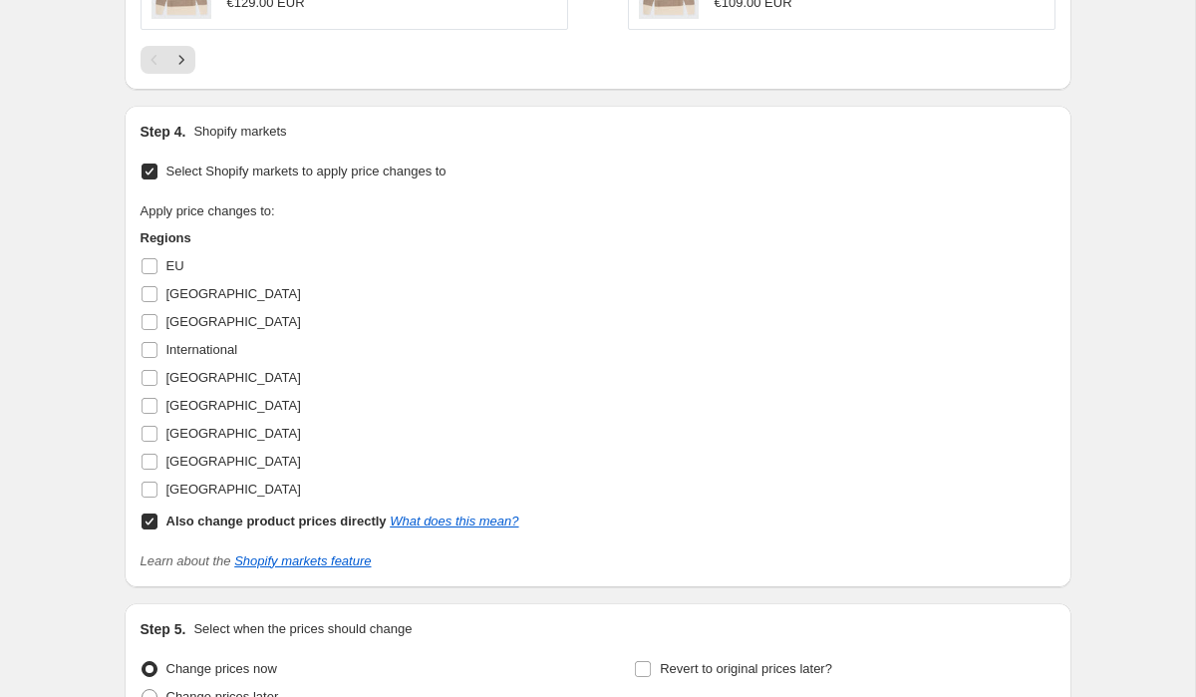
click at [154, 517] on input "Also change product prices directly What does this mean?" at bounding box center [150, 521] width 16 height 16
checkbox input "false"
click at [150, 463] on input "[GEOGRAPHIC_DATA]" at bounding box center [150, 462] width 16 height 16
checkbox input "true"
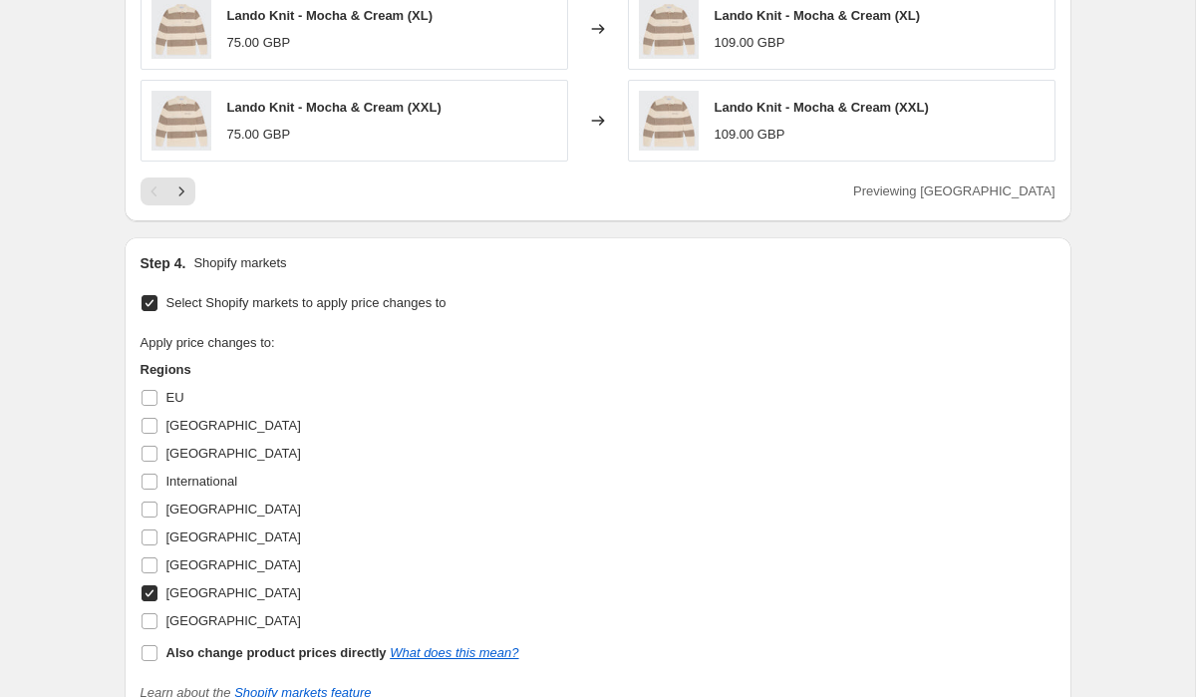
scroll to position [1425, 0]
click at [157, 651] on input "Also change product prices directly What does this mean?" at bounding box center [150, 654] width 16 height 16
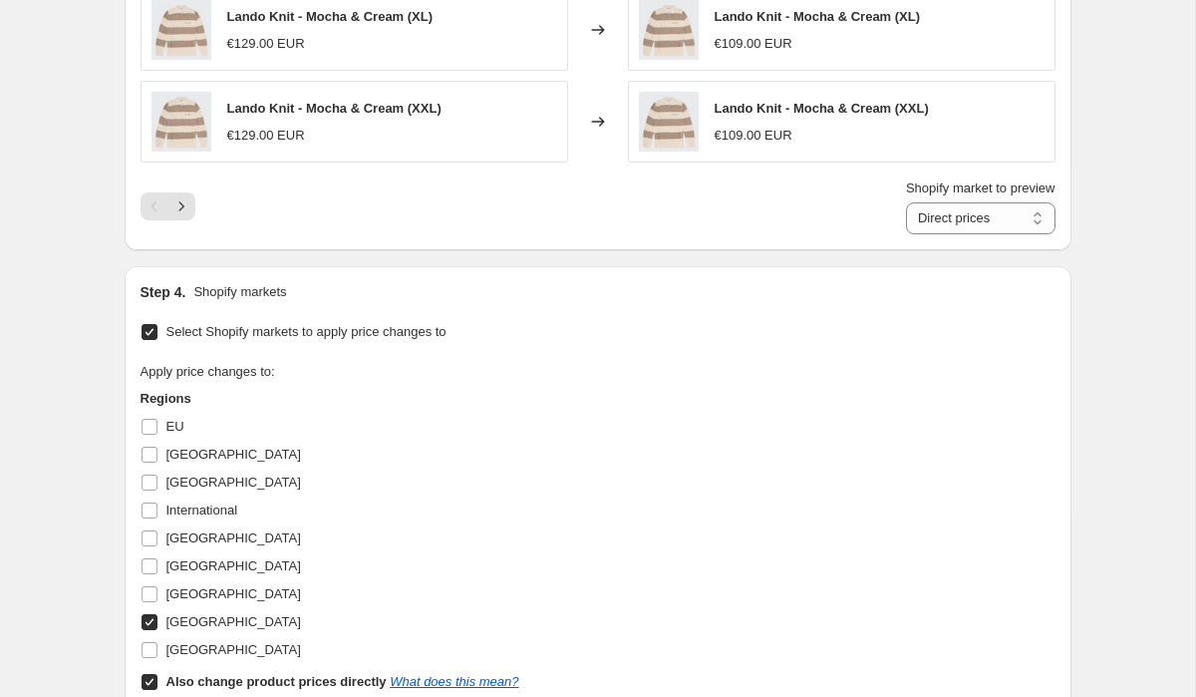
scroll to position [1447, 0]
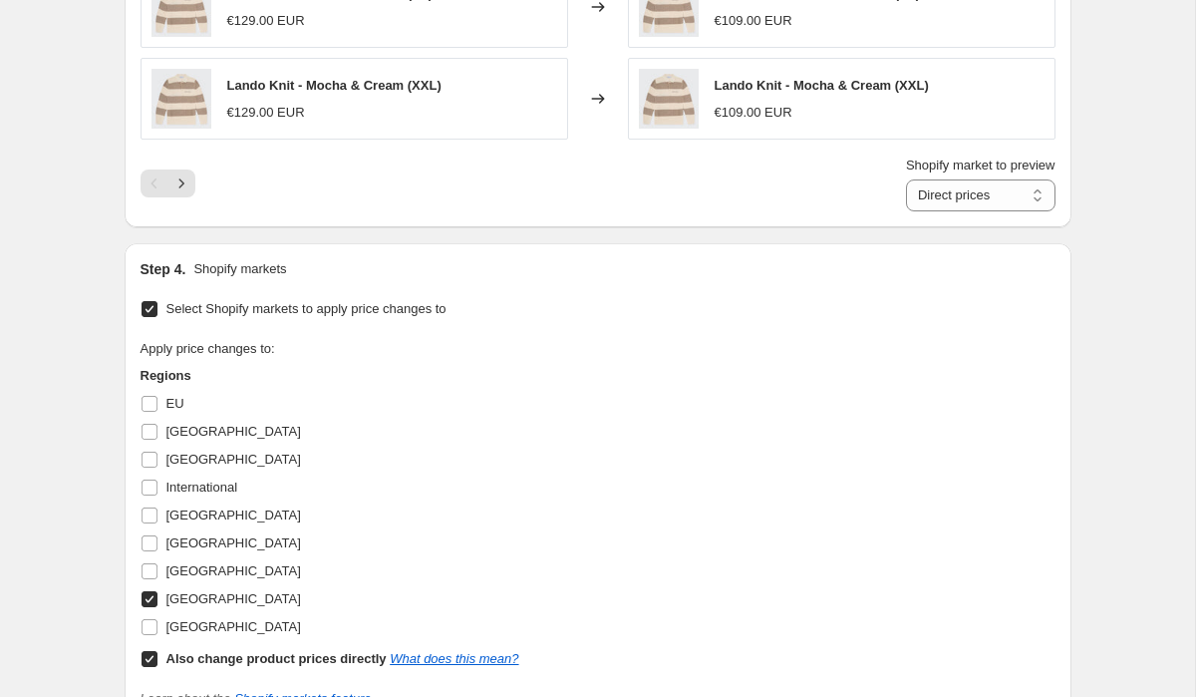
click at [154, 662] on input "Also change product prices directly What does this mean?" at bounding box center [150, 659] width 16 height 16
checkbox input "false"
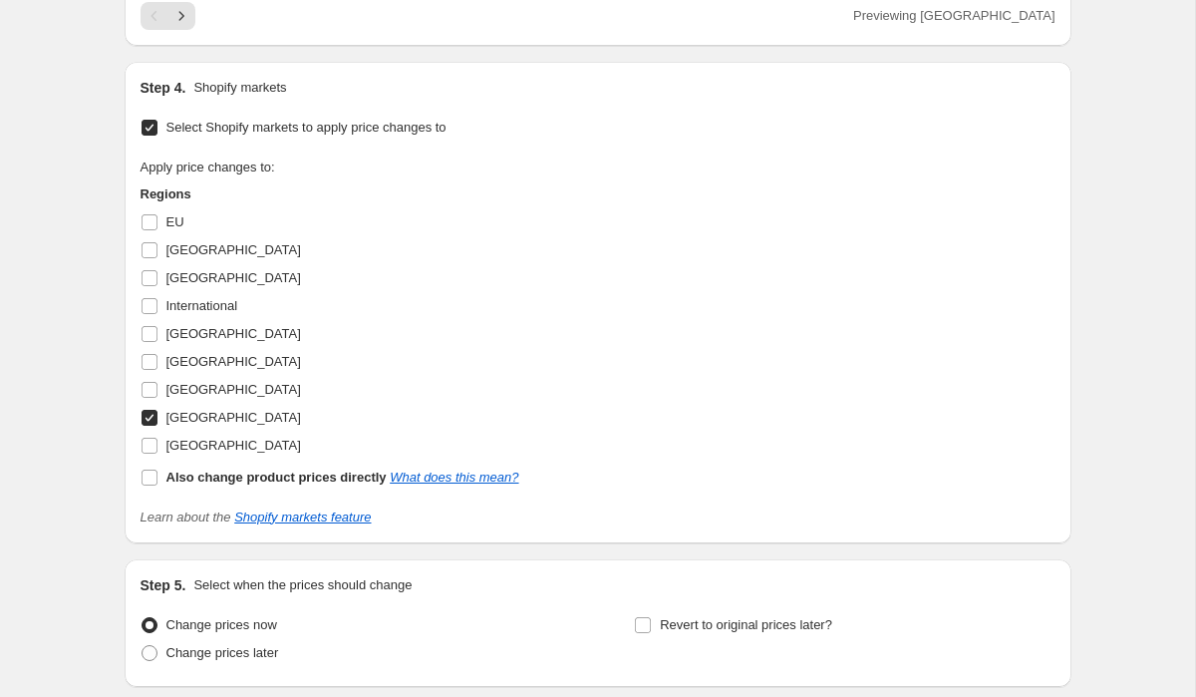
scroll to position [1756, 0]
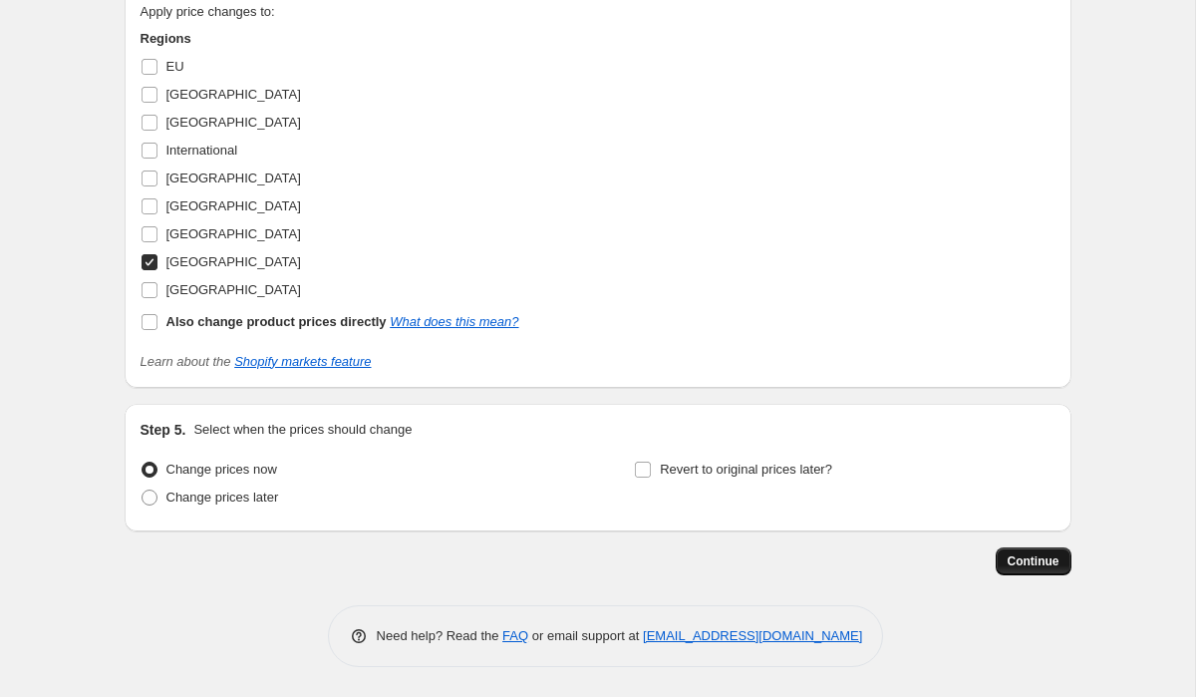
click at [1017, 567] on span "Continue" at bounding box center [1034, 561] width 52 height 16
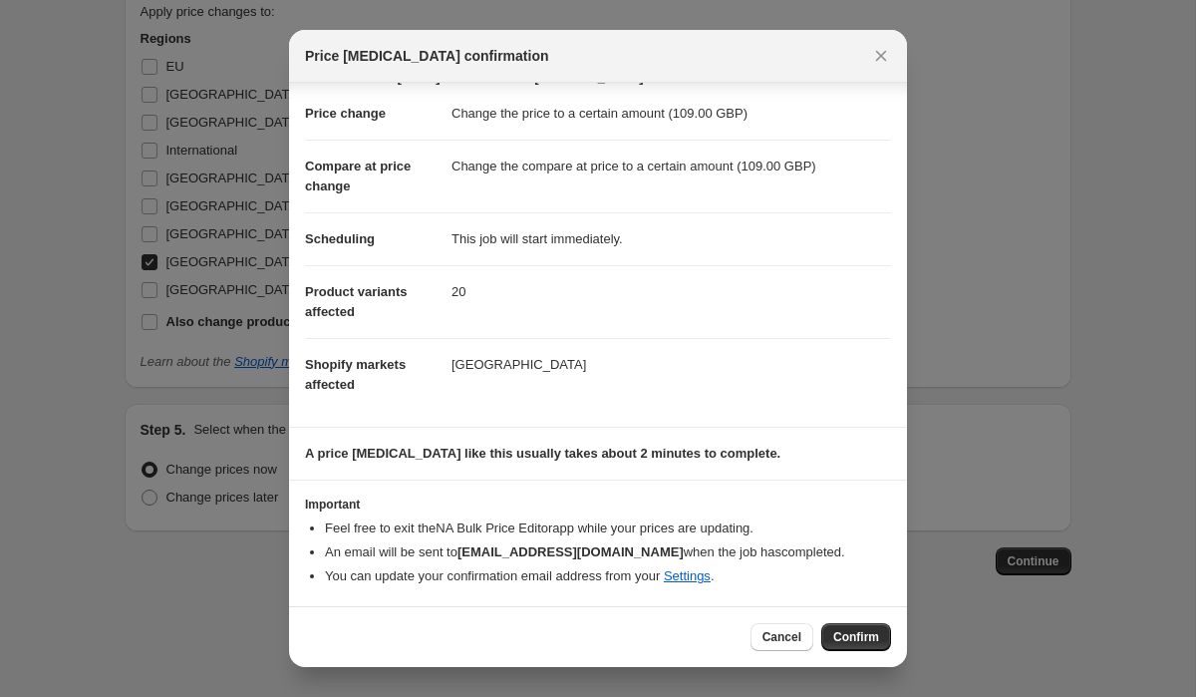
scroll to position [51, 0]
click at [863, 632] on span "Confirm" at bounding box center [856, 637] width 46 height 16
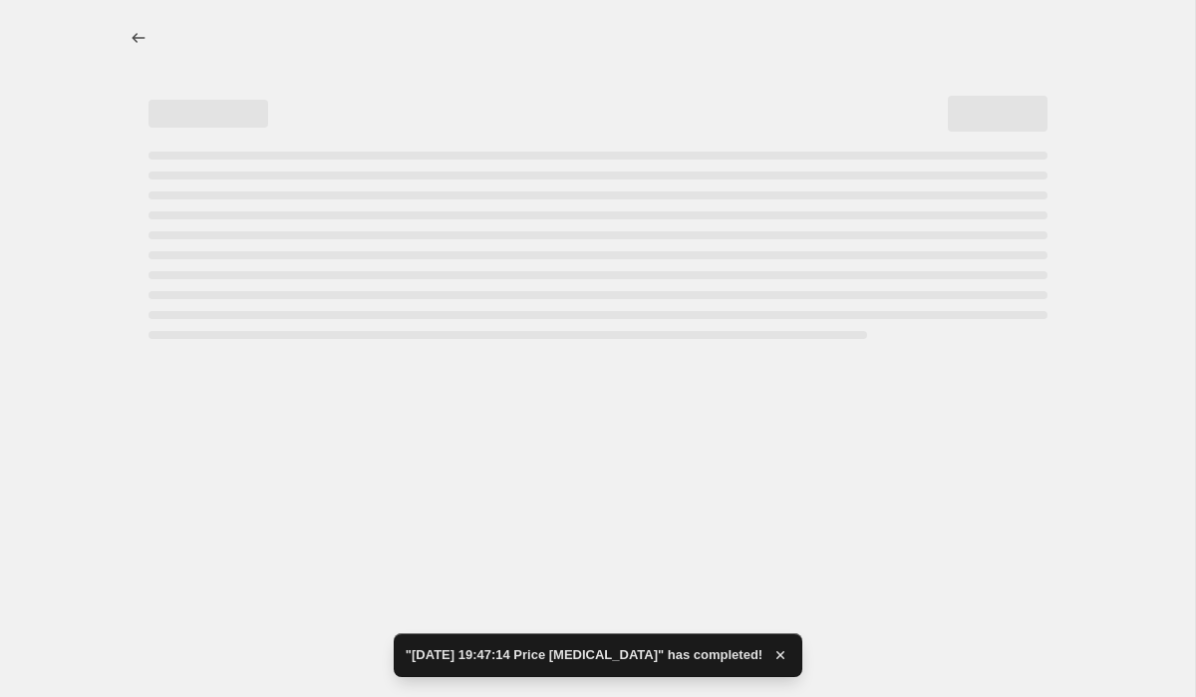
select select "to"
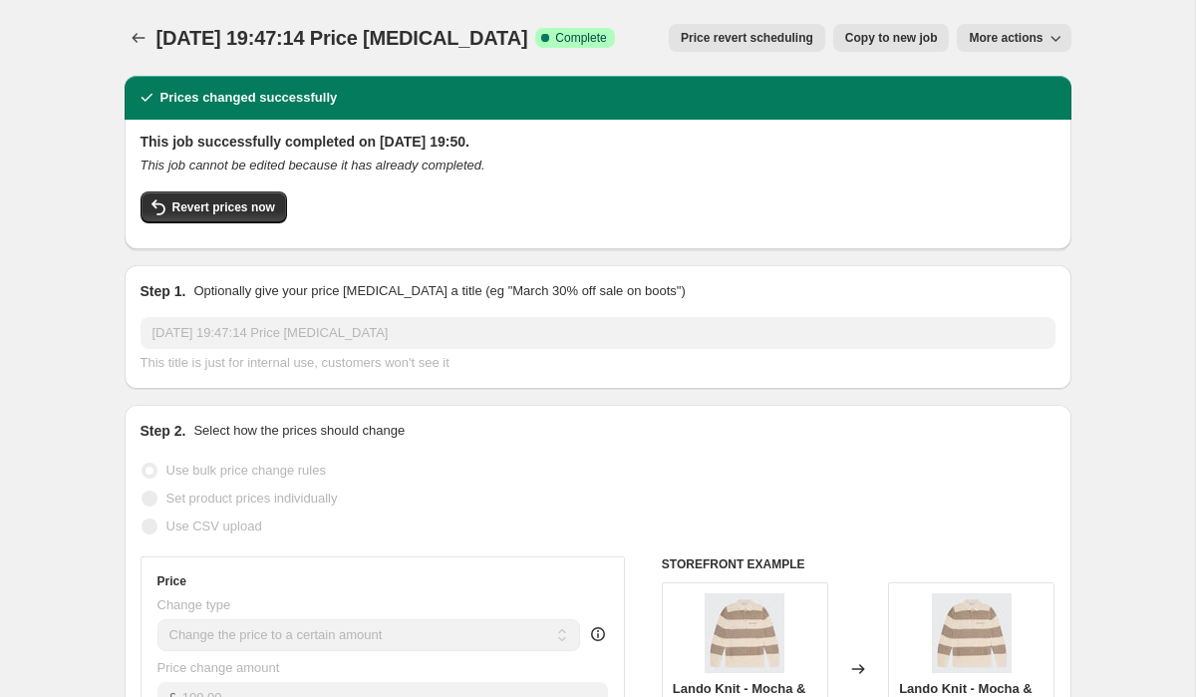
scroll to position [99, 0]
